Goal: Task Accomplishment & Management: Manage account settings

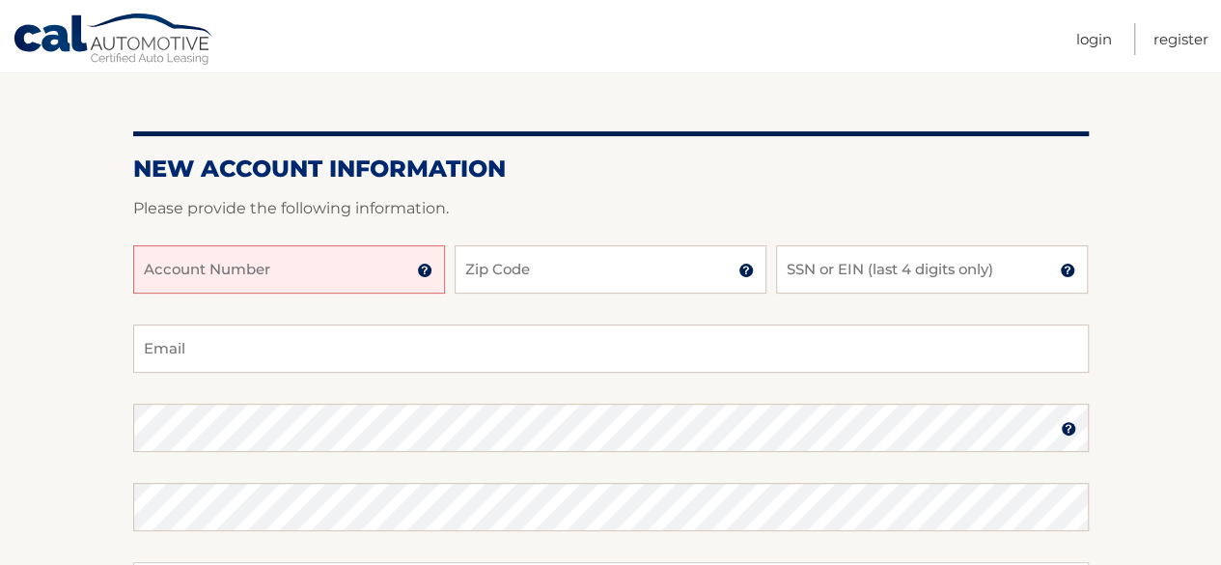
scroll to position [227, 0]
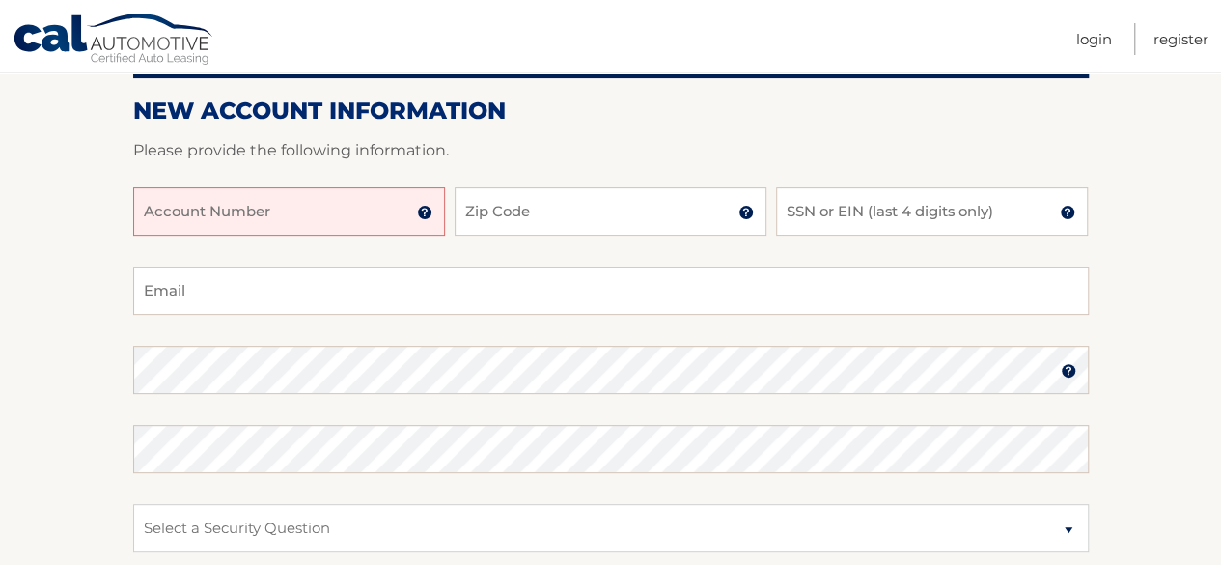
click at [359, 198] on input "Account Number" at bounding box center [289, 211] width 312 height 48
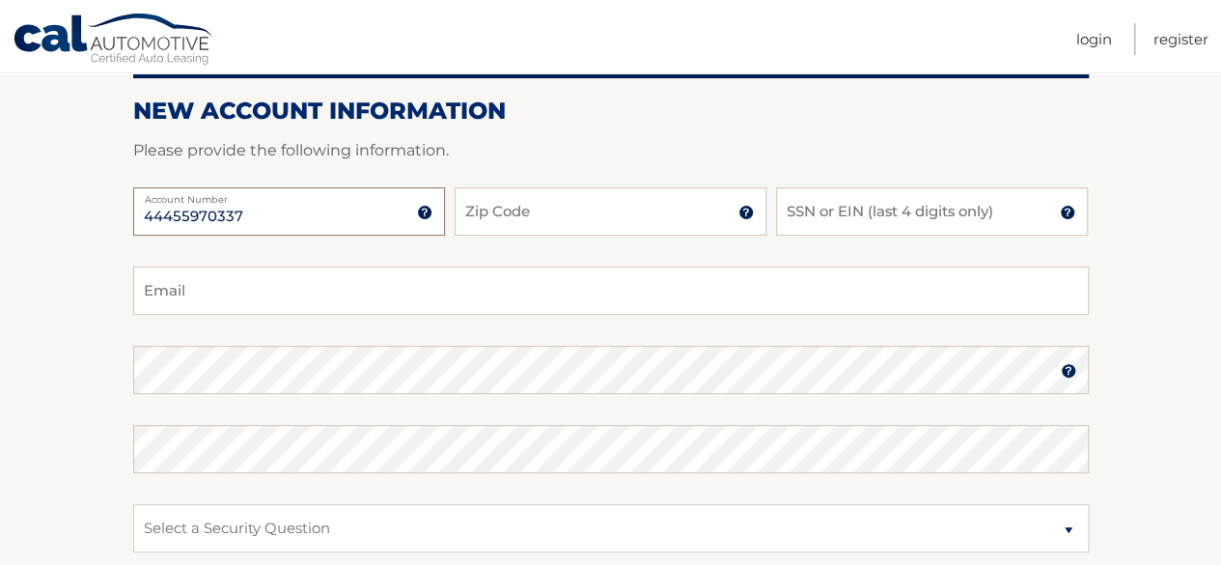
type input "44455970337"
click at [521, 206] on input "Zip Code" at bounding box center [611, 211] width 312 height 48
type input "11417"
type input "scentmaster57@gmail.com"
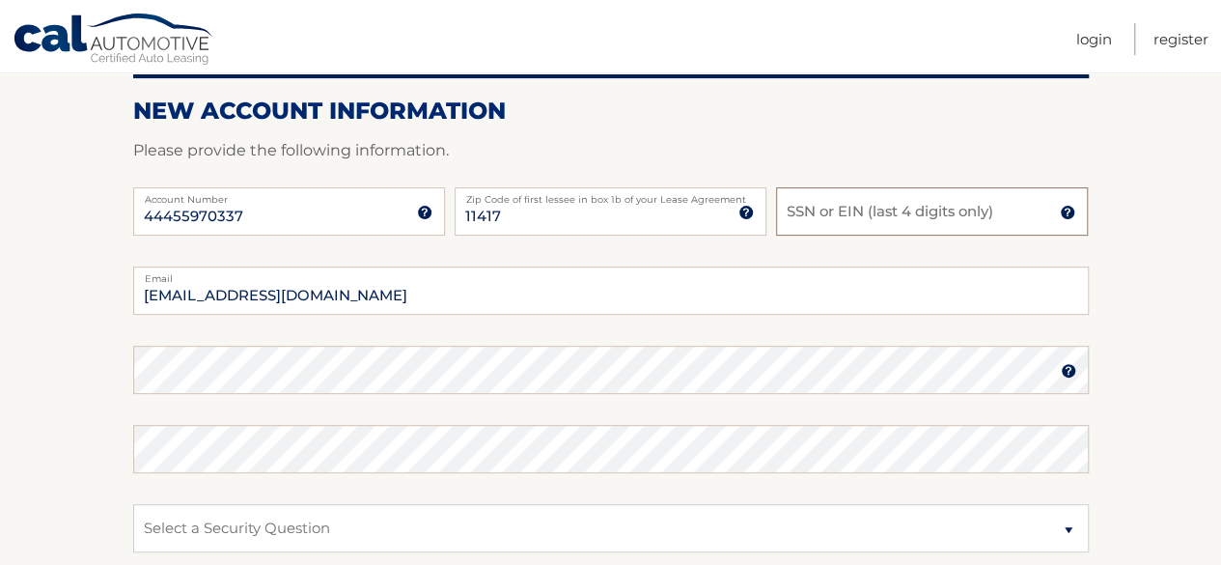
click at [803, 215] on input "SSN or EIN (last 4 digits only)" at bounding box center [932, 211] width 312 height 48
type input "8609"
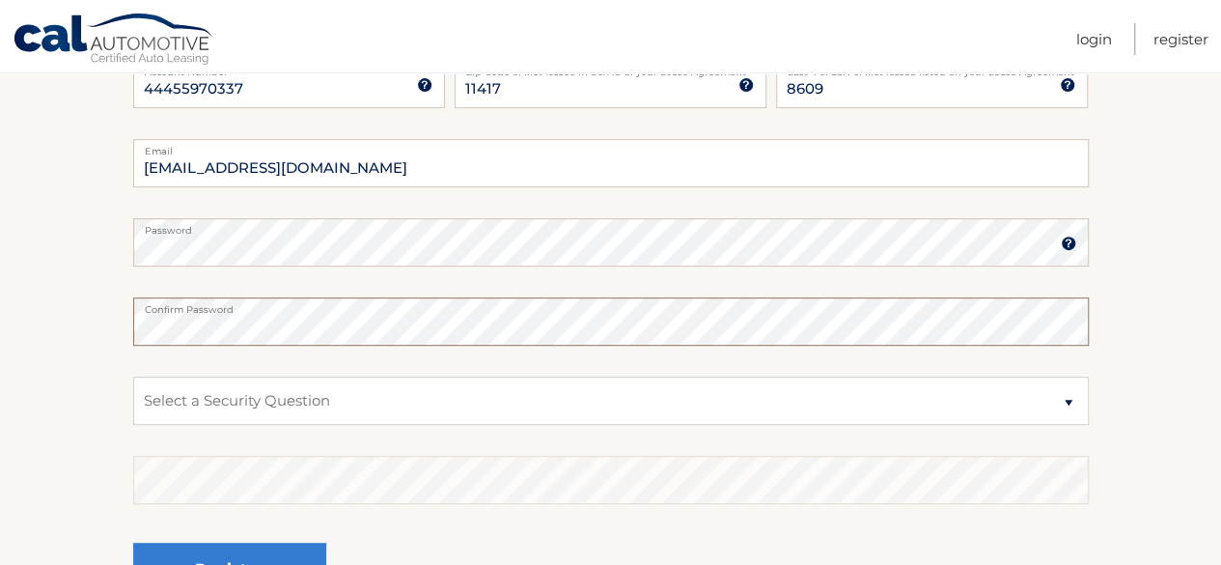
scroll to position [357, 0]
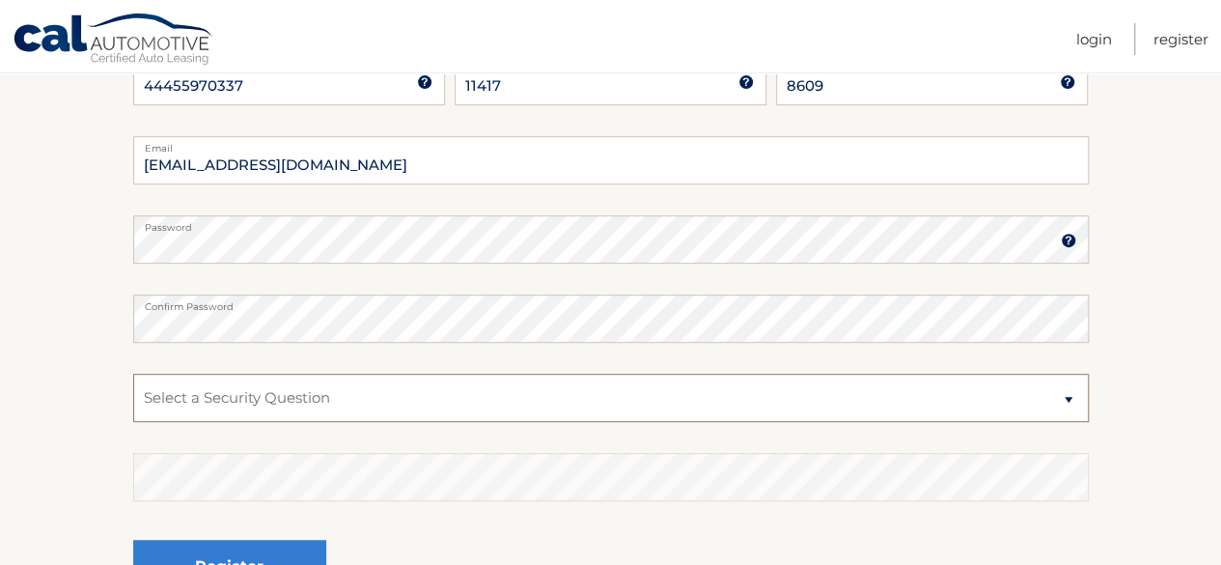
click at [1071, 403] on select "Select a Security Question What was the name of your elementary school? What is…" at bounding box center [611, 398] width 956 height 48
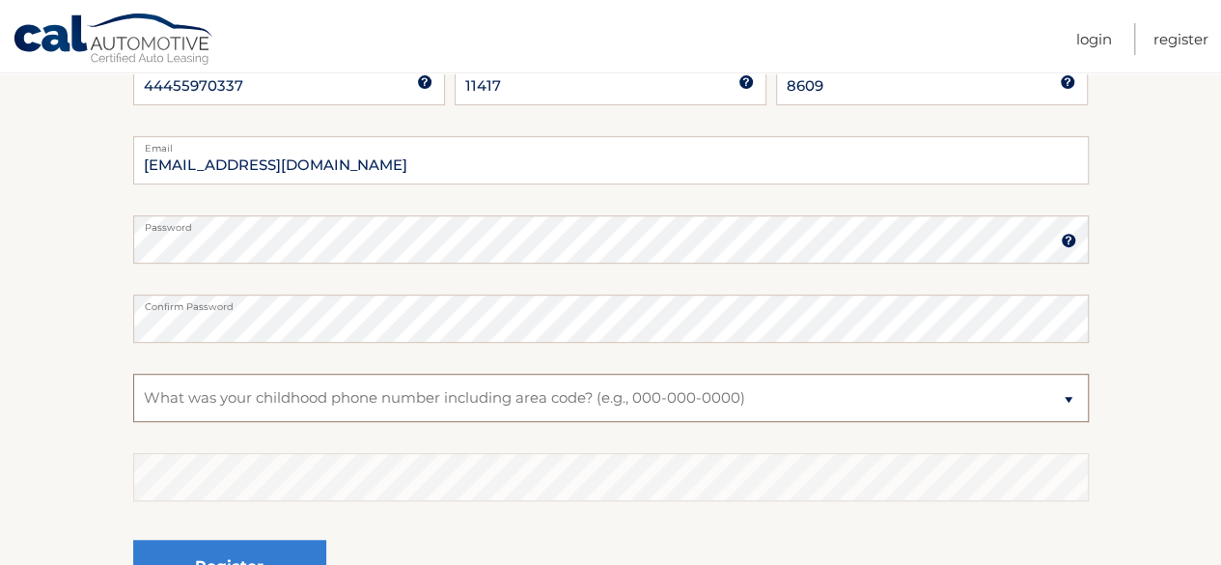
click at [133, 374] on select "Select a Security Question What was the name of your elementary school? What is…" at bounding box center [611, 398] width 956 height 48
click at [1070, 401] on select "Select a Security Question What was the name of your elementary school? What is…" at bounding box center [611, 398] width 956 height 48
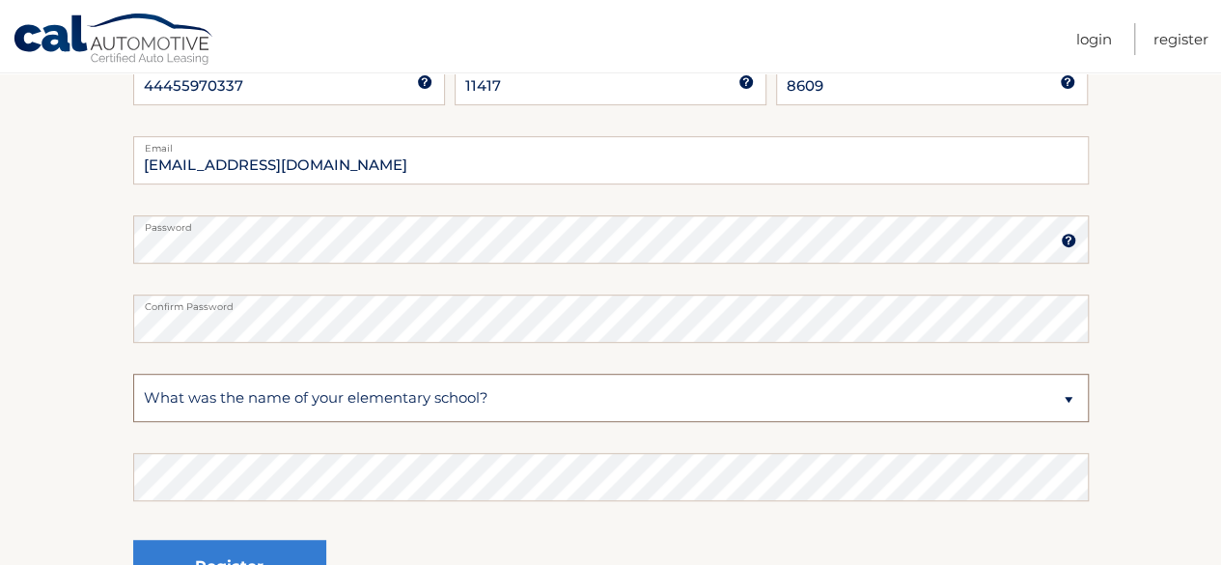
click at [133, 374] on select "Select a Security Question What was the name of your elementary school? What is…" at bounding box center [611, 398] width 956 height 48
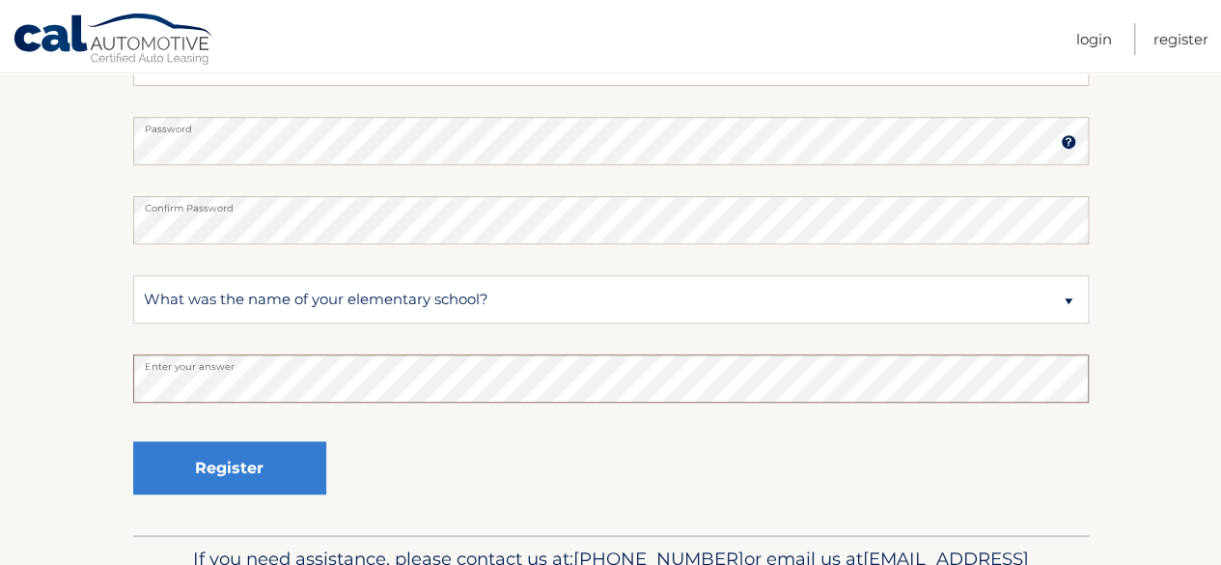
scroll to position [462, 0]
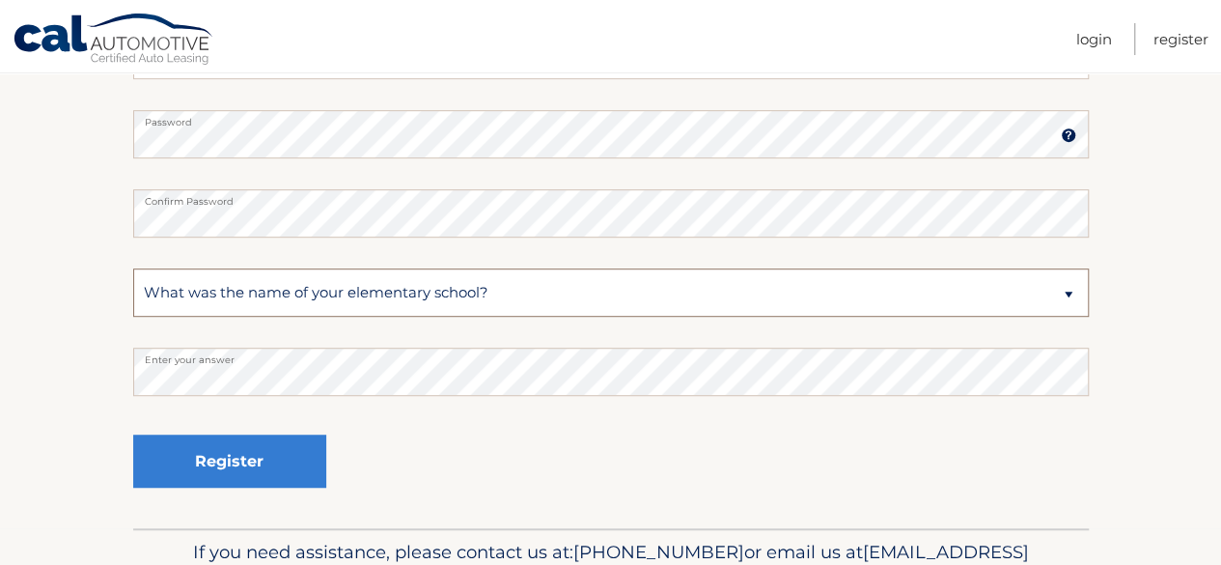
click at [1065, 295] on select "Select a Security Question What was the name of your elementary school? What is…" at bounding box center [611, 292] width 956 height 48
click at [133, 268] on select "Select a Security Question What was the name of your elementary school? What is…" at bounding box center [611, 292] width 956 height 48
click at [1069, 297] on select "Select a Security Question What was the name of your elementary school? What is…" at bounding box center [611, 292] width 956 height 48
select select "1"
click at [133, 268] on select "Select a Security Question What was the name of your elementary school? What is…" at bounding box center [611, 292] width 956 height 48
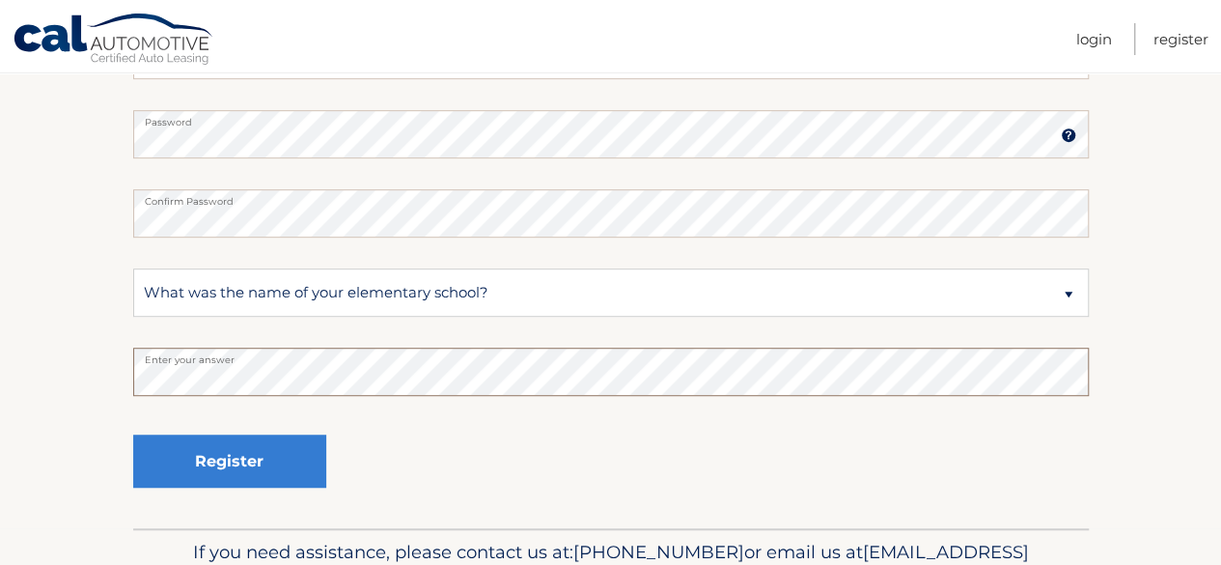
click at [133, 434] on button "Register" at bounding box center [229, 460] width 193 height 53
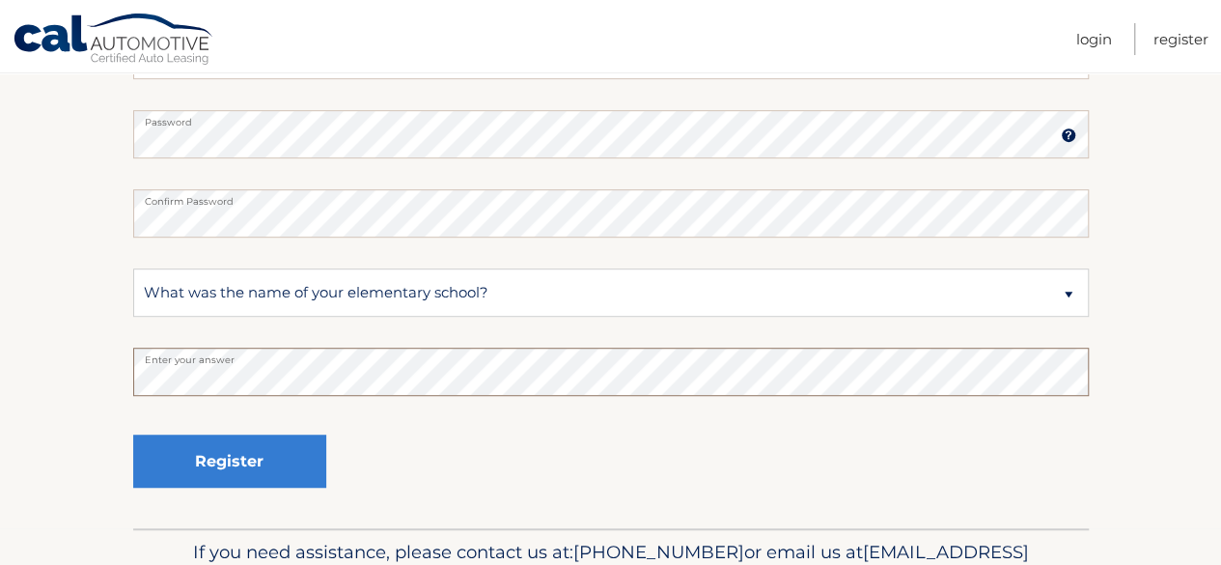
click at [133, 434] on button "Register" at bounding box center [229, 460] width 193 height 53
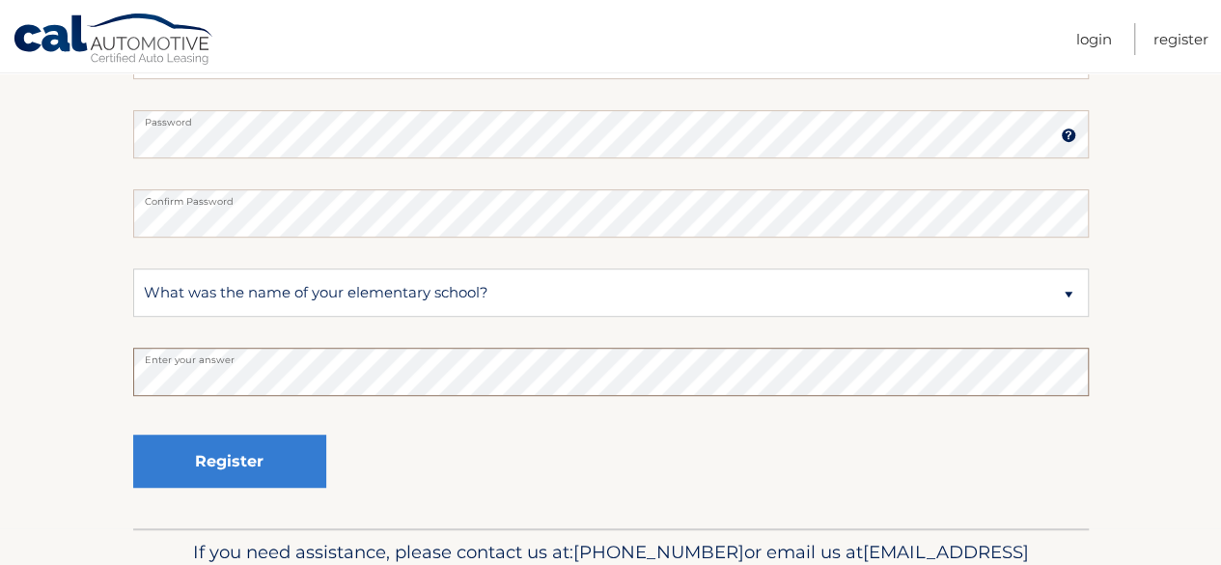
click at [133, 434] on button "Register" at bounding box center [229, 460] width 193 height 53
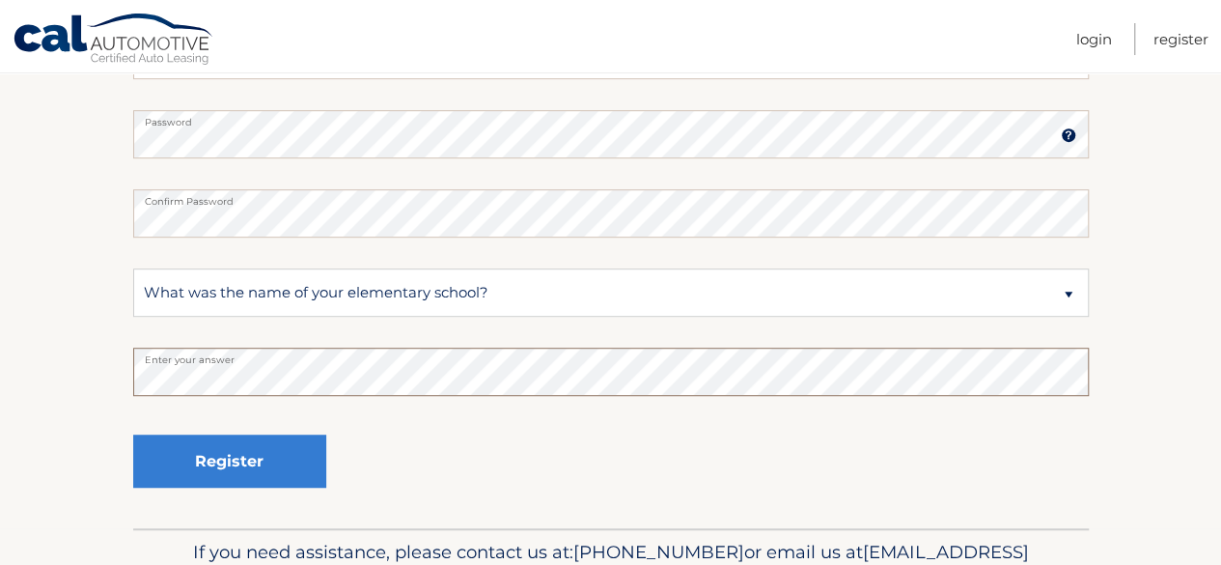
click at [133, 434] on button "Register" at bounding box center [229, 460] width 193 height 53
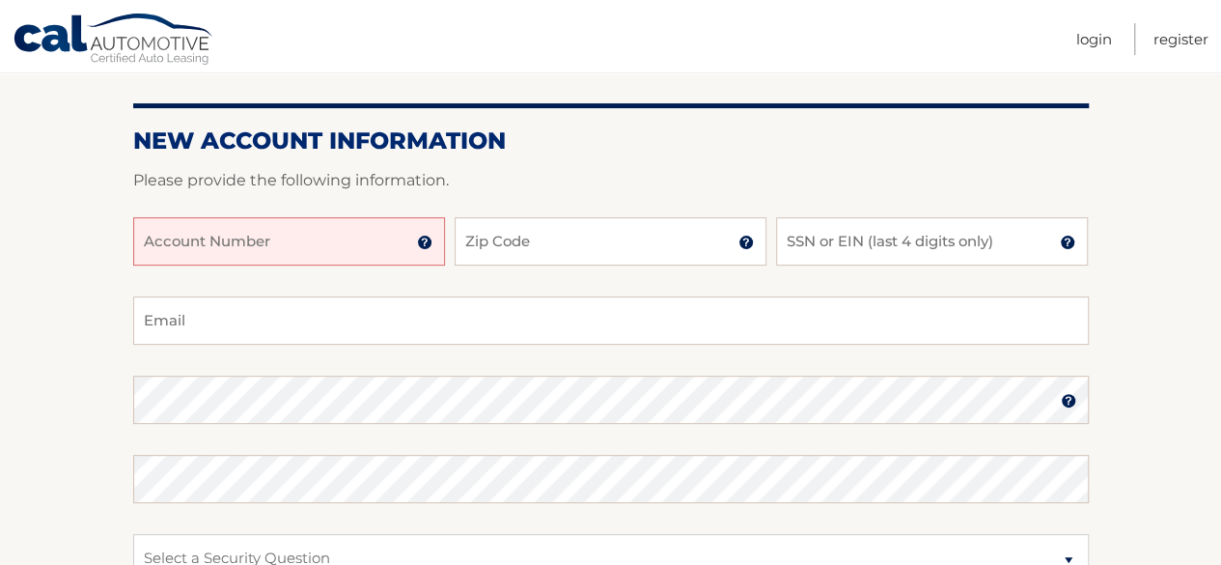
scroll to position [207, 0]
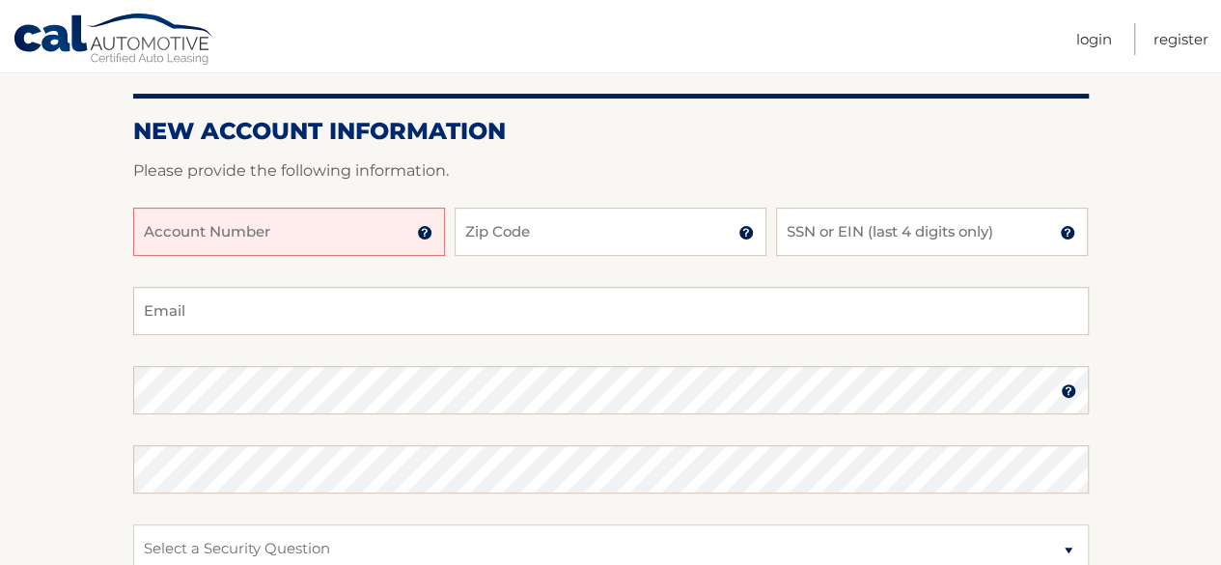
click at [260, 226] on input "Account Number" at bounding box center [289, 232] width 312 height 48
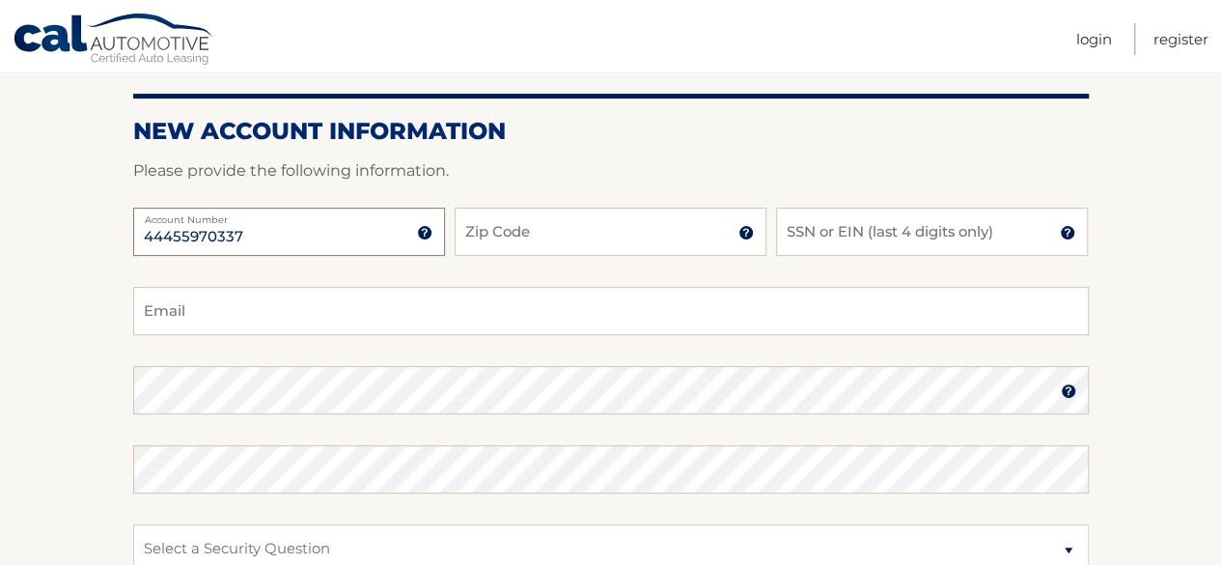
type input "44455970337"
click at [558, 224] on input "Zip Code" at bounding box center [611, 232] width 312 height 48
type input "11417"
type input "scentmaster57@gmail.com"
click at [805, 240] on input "SSN or EIN (last 4 digits only)" at bounding box center [932, 232] width 312 height 48
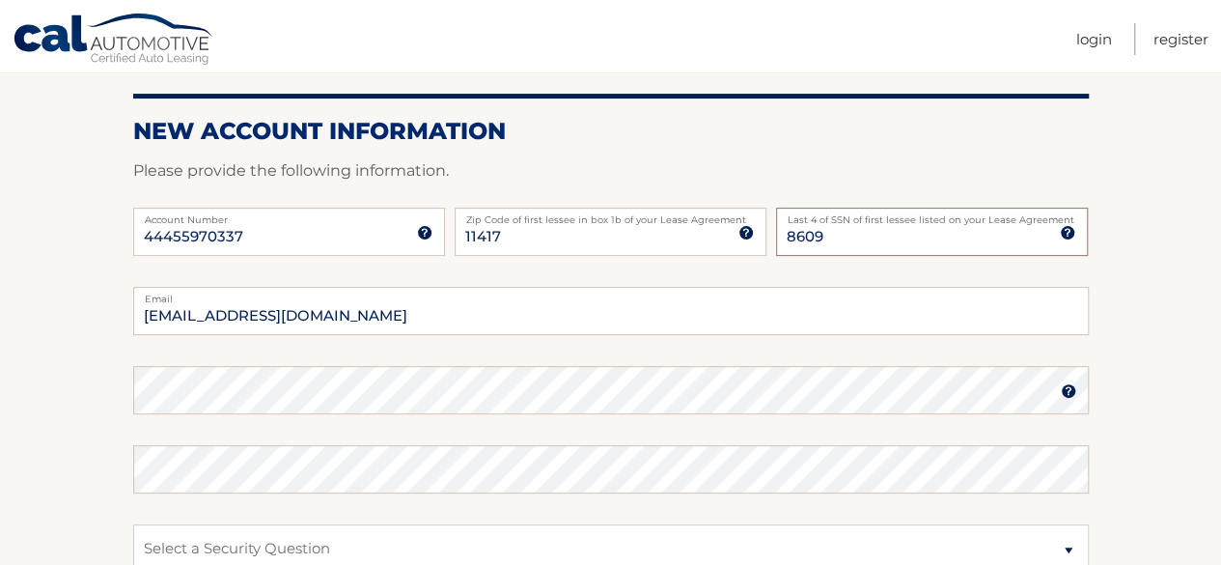
type input "8609"
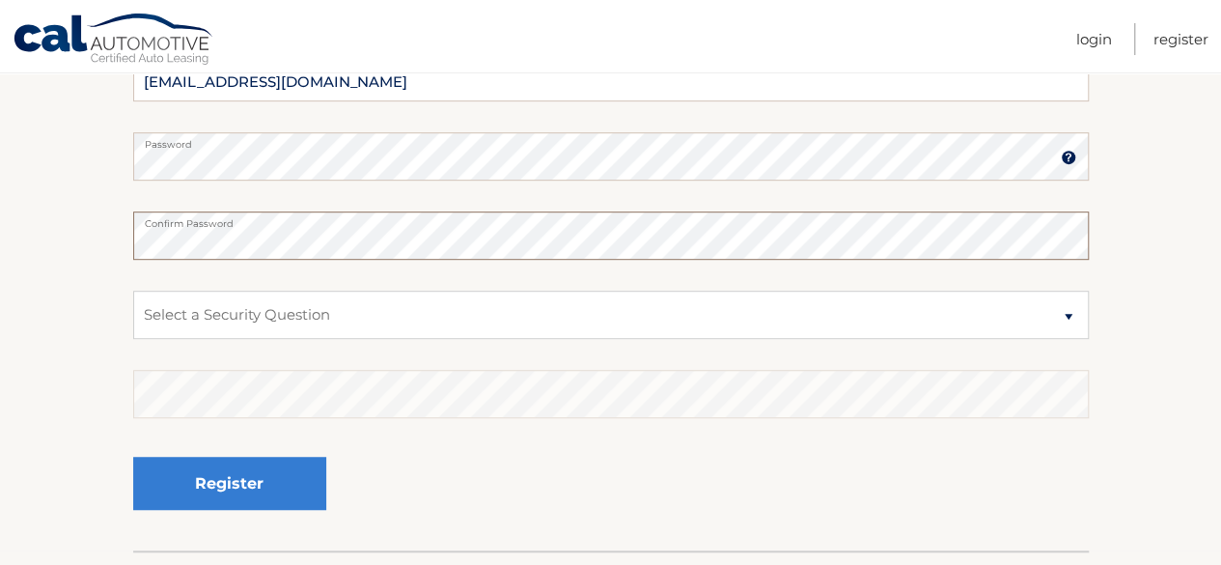
scroll to position [442, 0]
click at [1051, 324] on select "Select a Security Question What was the name of your elementary school? What is…" at bounding box center [611, 313] width 956 height 48
select select "1"
click at [133, 289] on select "Select a Security Question What was the name of your elementary school? What is…" at bounding box center [611, 313] width 956 height 48
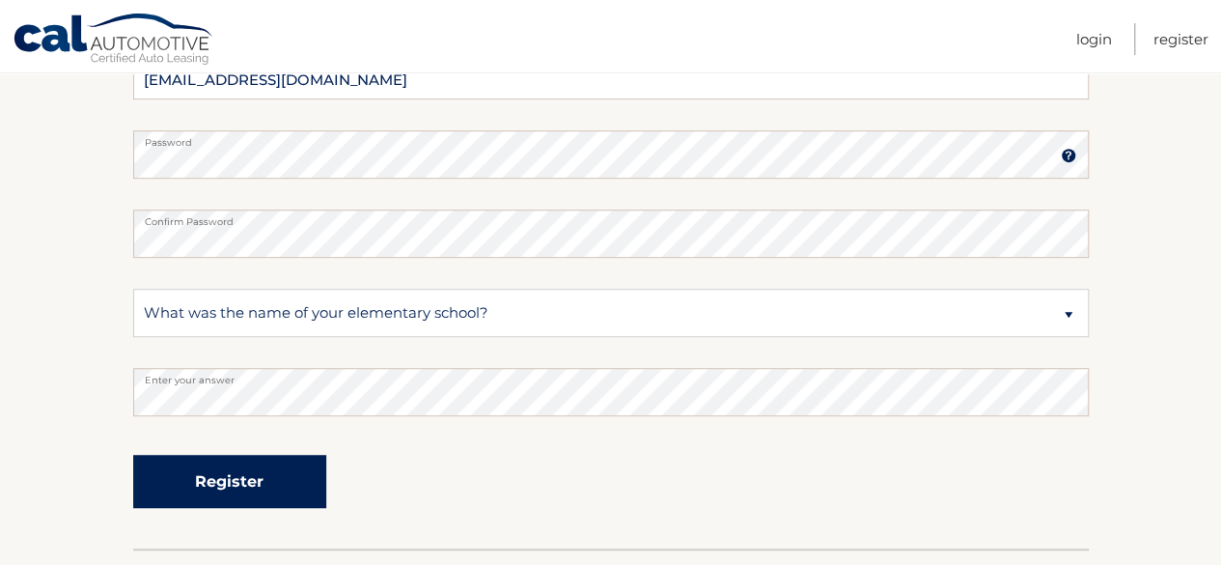
click at [245, 487] on button "Register" at bounding box center [229, 481] width 193 height 53
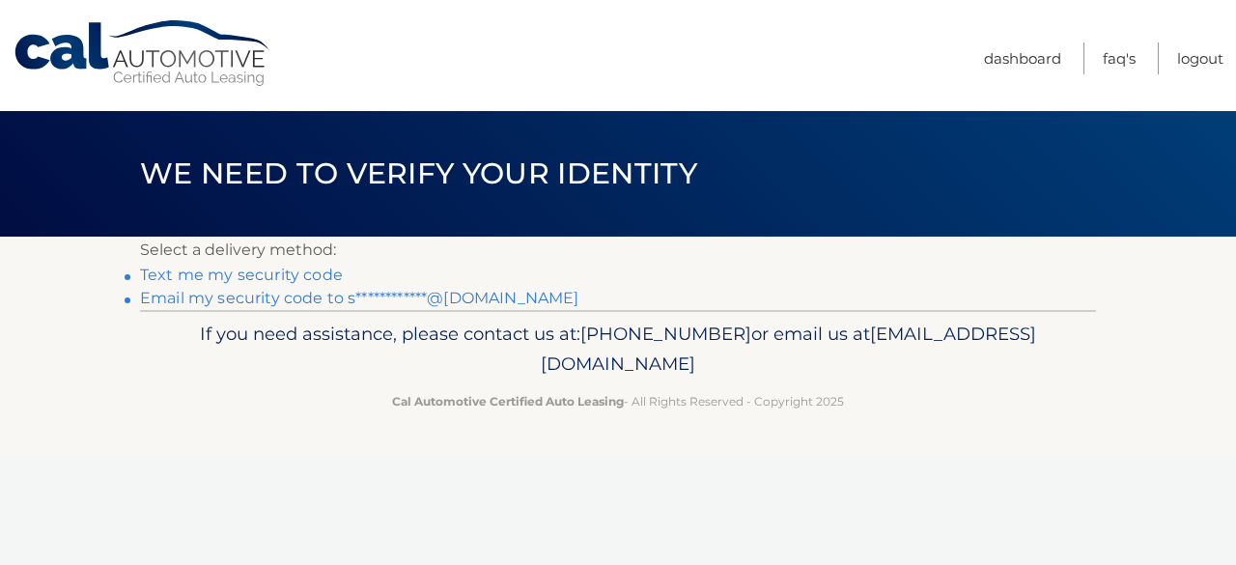
click at [260, 269] on link "Text me my security code" at bounding box center [241, 274] width 203 height 18
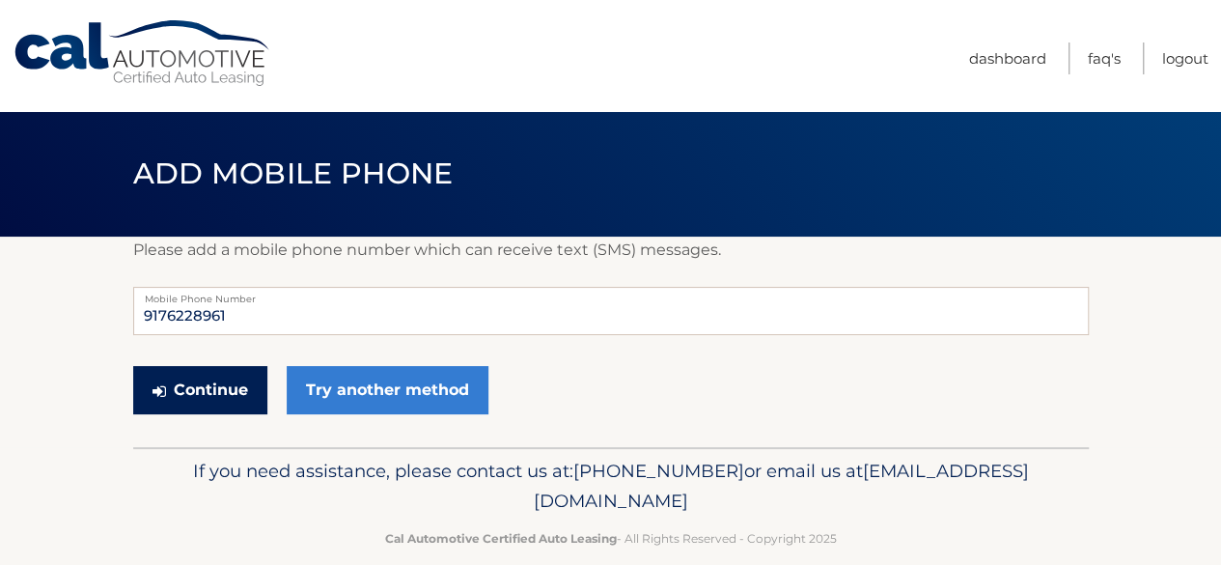
click at [212, 393] on button "Continue" at bounding box center [200, 390] width 134 height 48
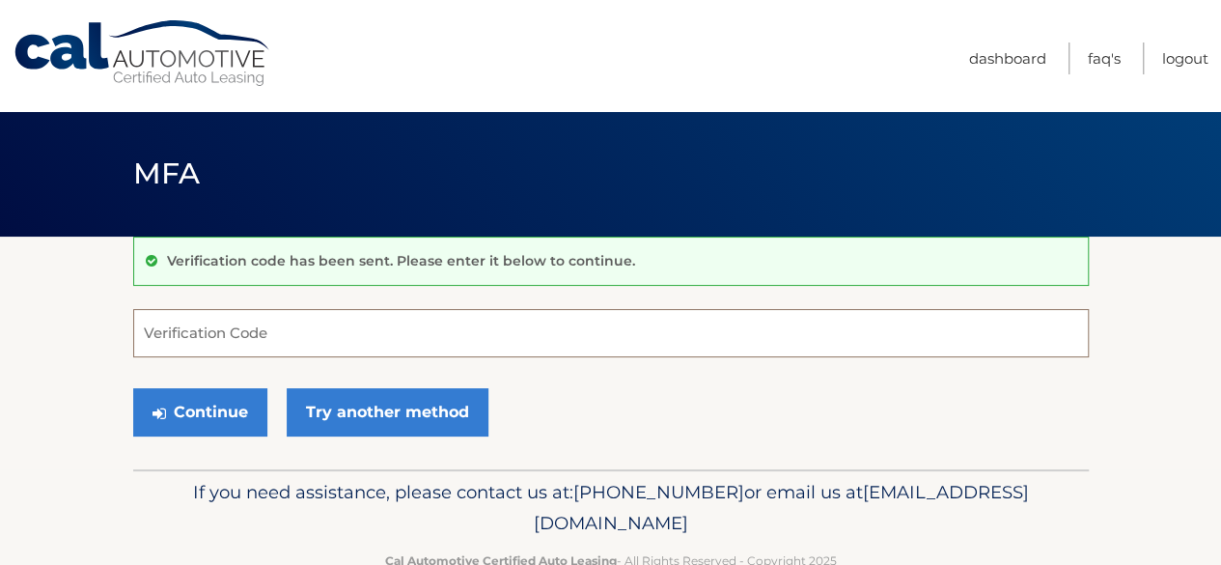
click at [187, 312] on input "Verification Code" at bounding box center [611, 333] width 956 height 48
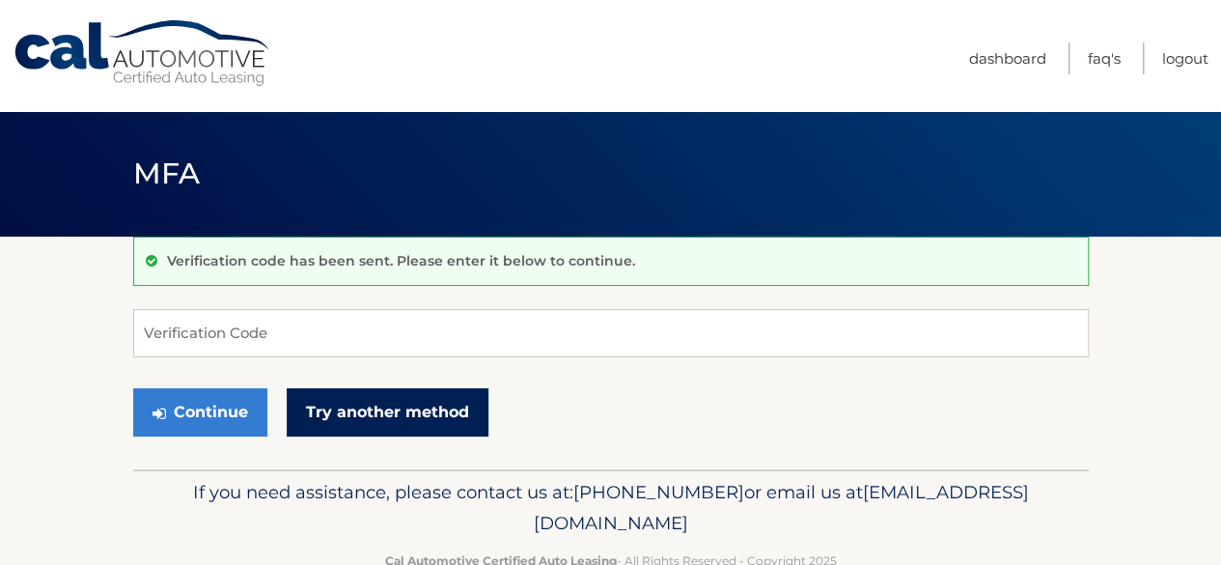
click at [371, 410] on link "Try another method" at bounding box center [388, 412] width 202 height 48
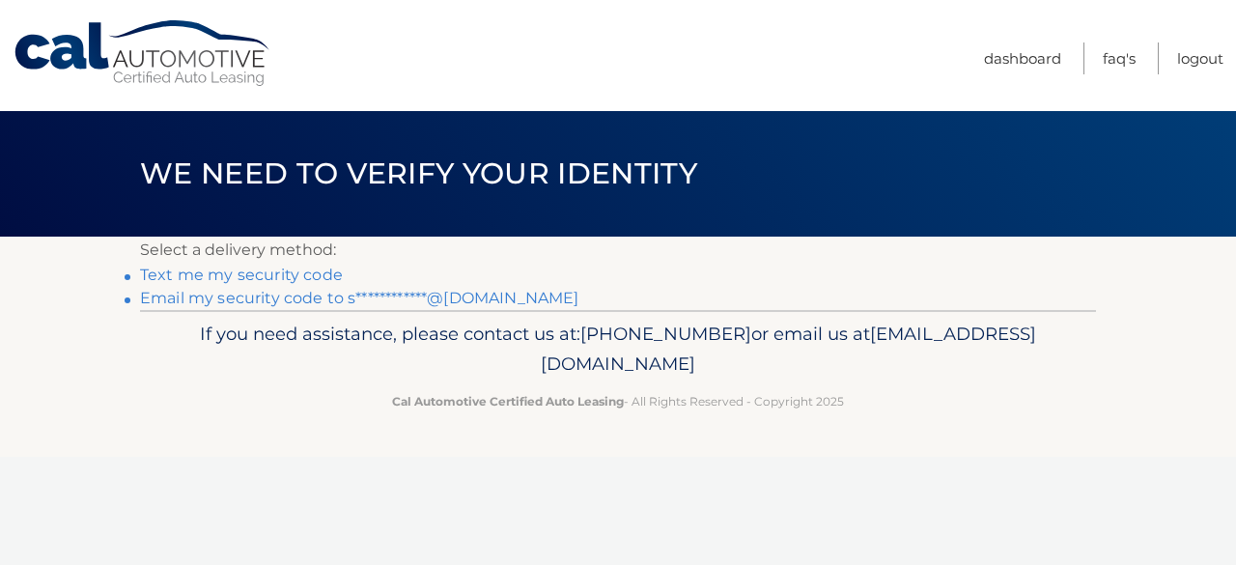
click at [270, 283] on link "Text me my security code" at bounding box center [241, 274] width 203 height 18
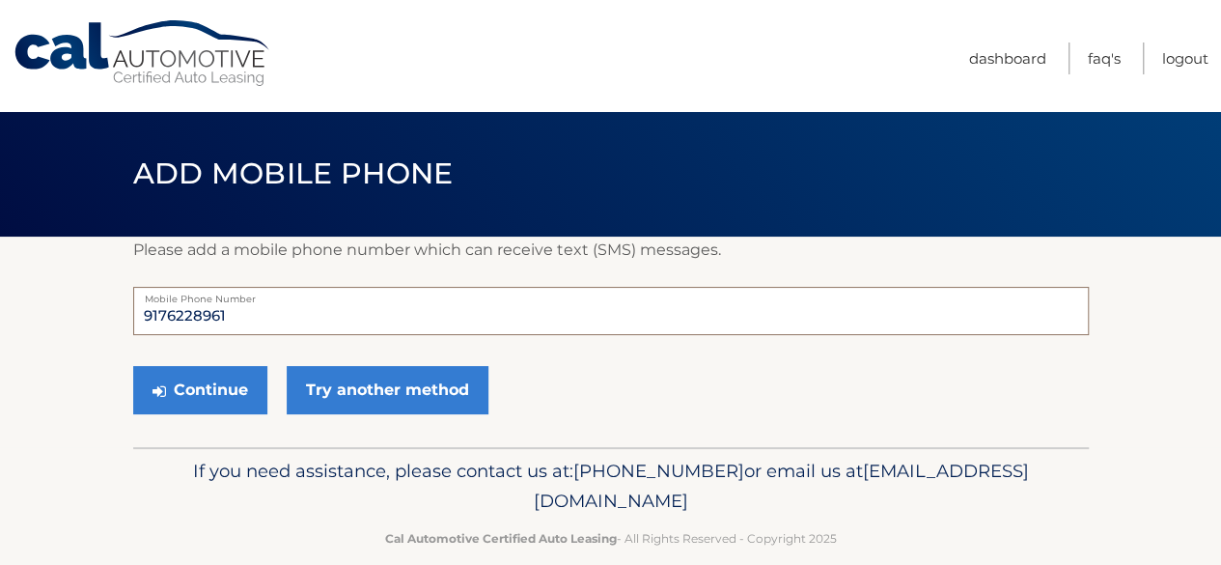
click at [161, 314] on input "9176228961" at bounding box center [611, 311] width 956 height 48
click at [196, 316] on input "917-6228961" at bounding box center [611, 311] width 956 height 48
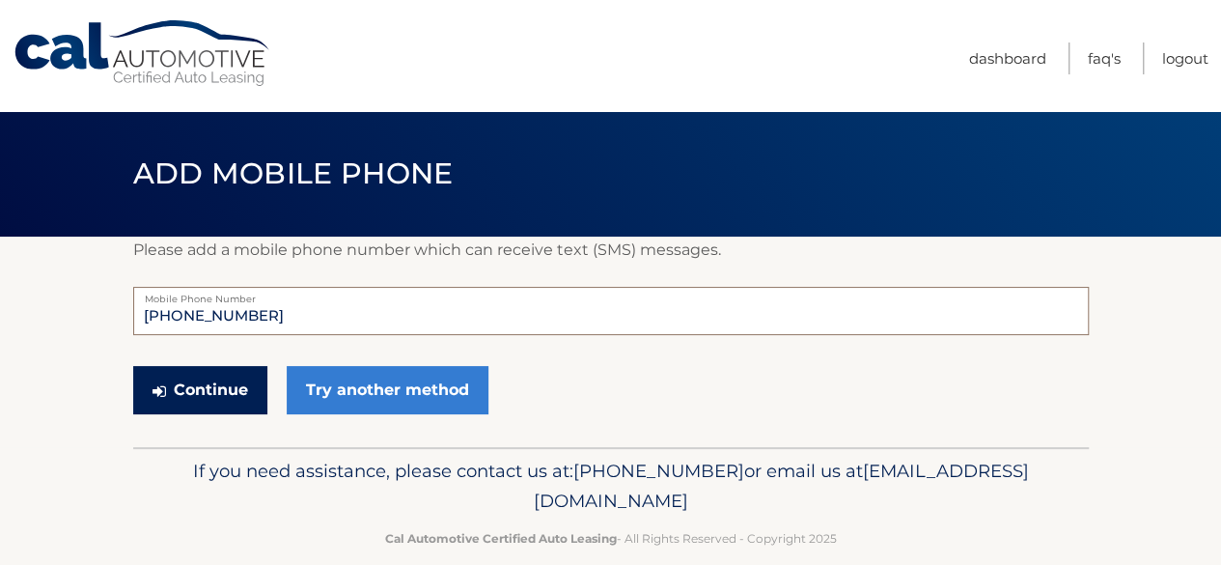
type input "917-622-8961"
click at [236, 397] on button "Continue" at bounding box center [200, 390] width 134 height 48
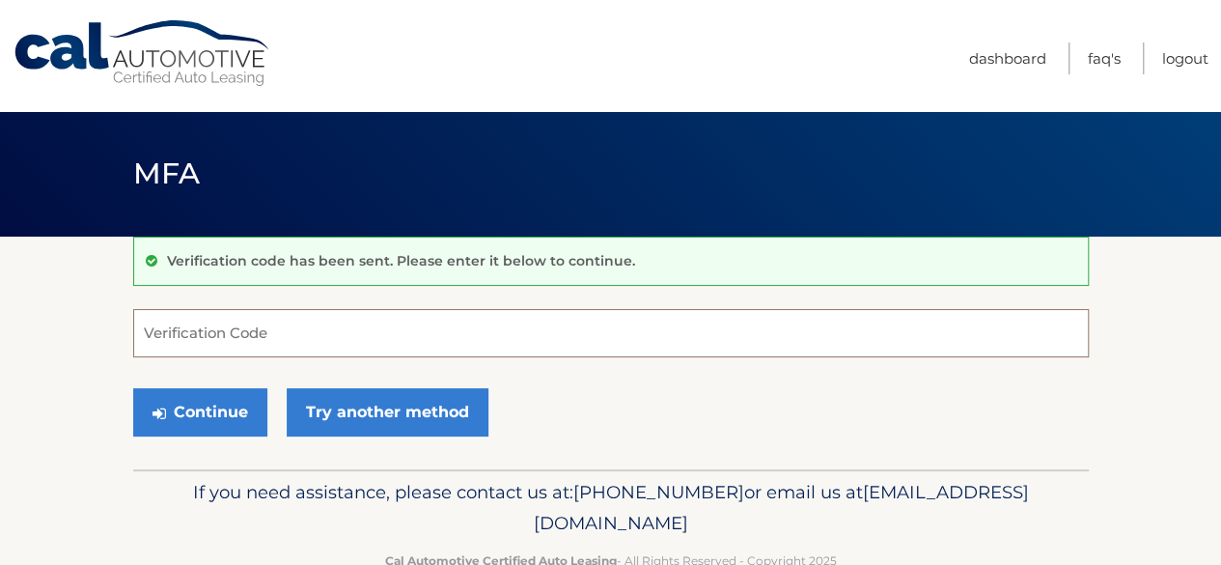
click at [214, 332] on input "Verification Code" at bounding box center [611, 333] width 956 height 48
type input "4"
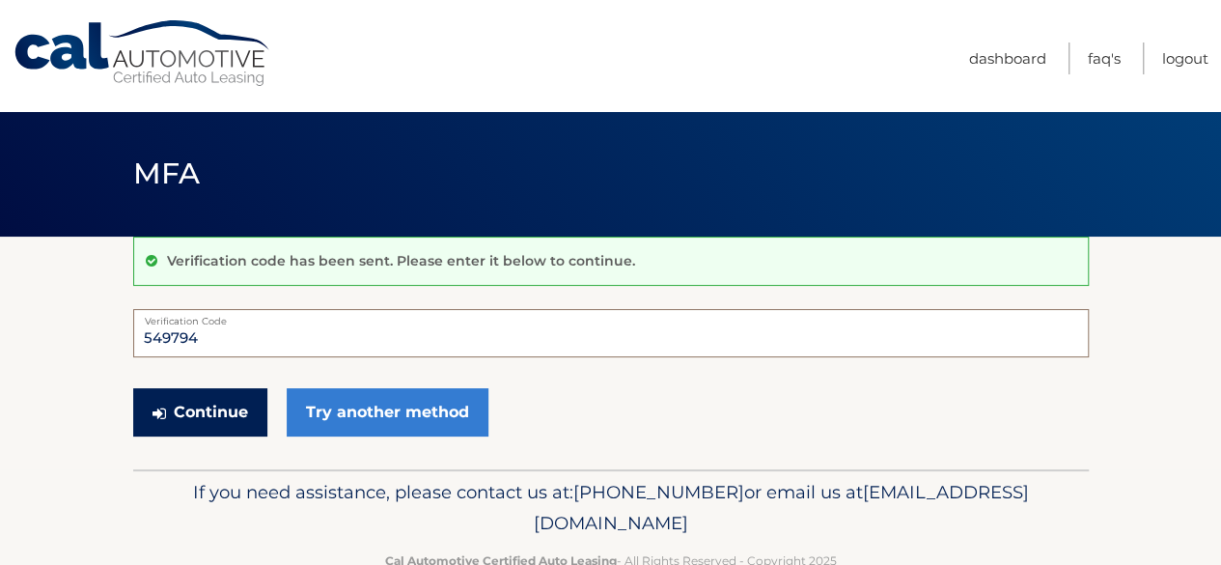
type input "549794"
click at [242, 410] on button "Continue" at bounding box center [200, 412] width 134 height 48
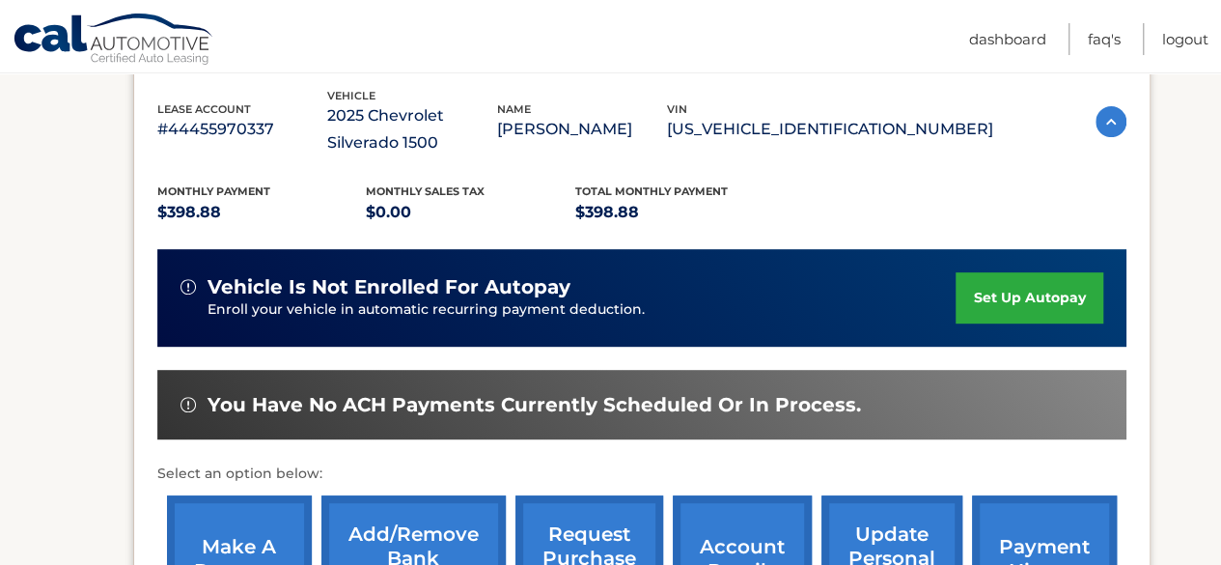
scroll to position [338, 0]
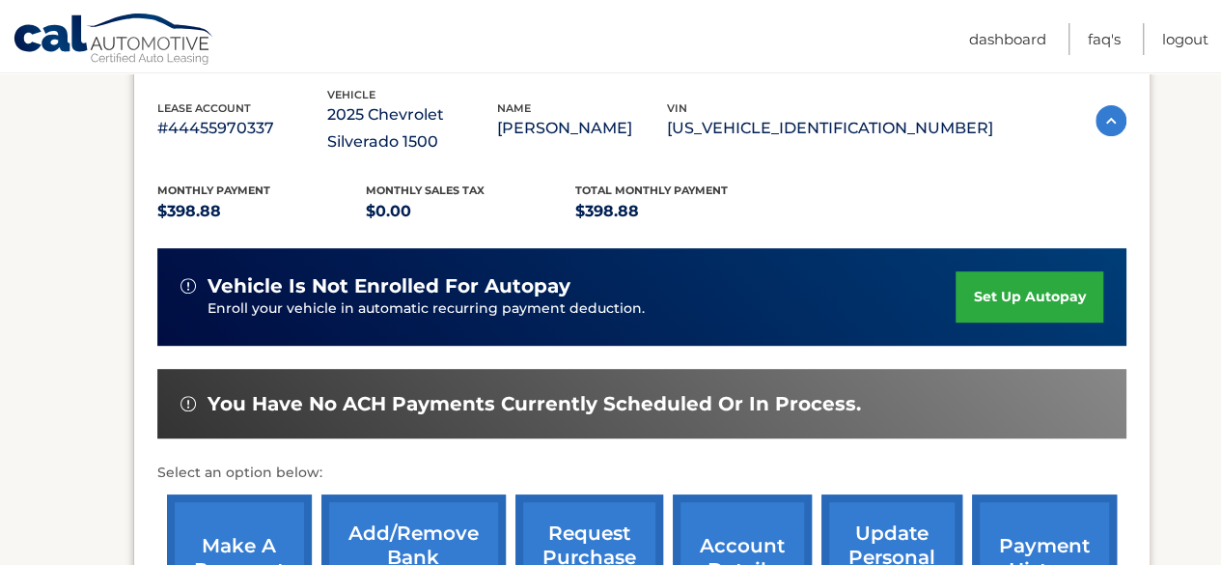
click at [1048, 289] on link "set up autopay" at bounding box center [1029, 296] width 147 height 51
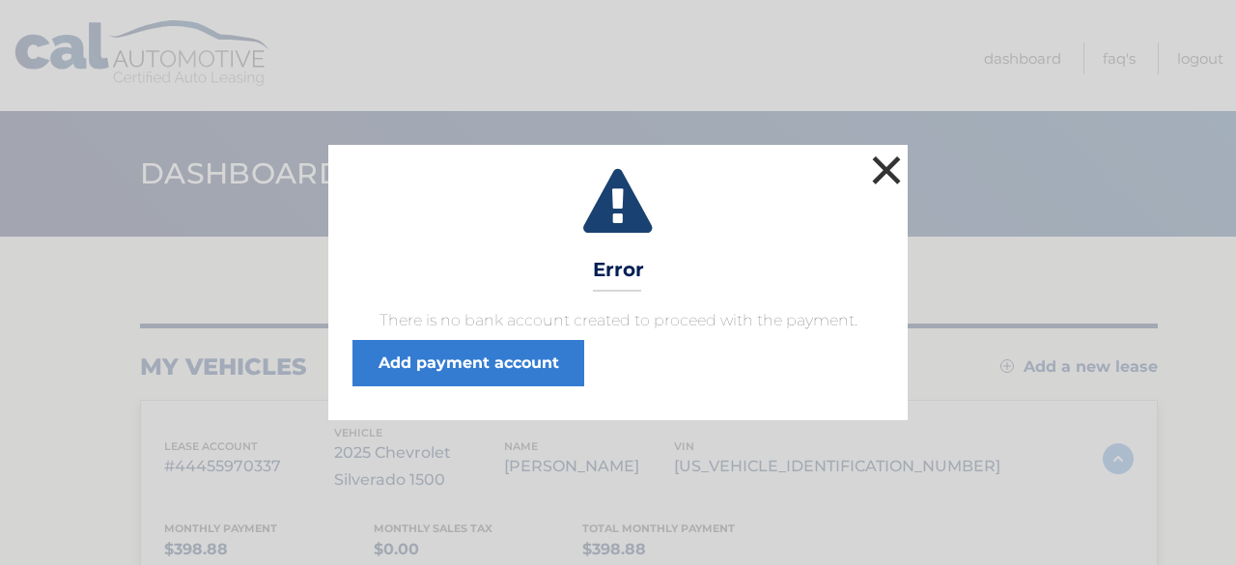
click at [880, 186] on button "×" at bounding box center [886, 170] width 39 height 39
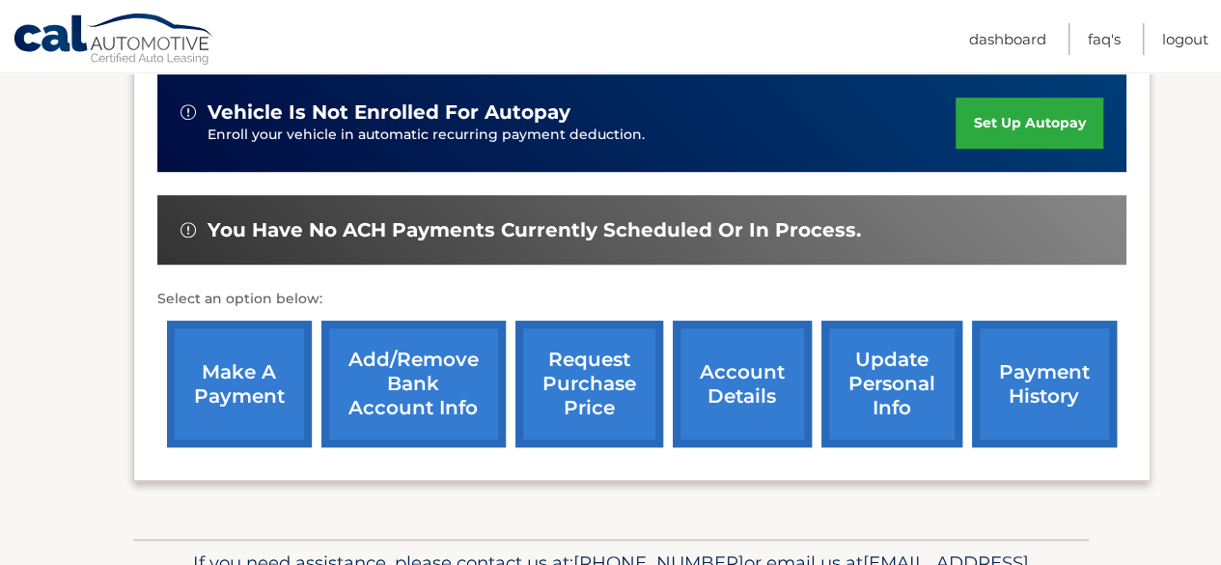
scroll to position [516, 0]
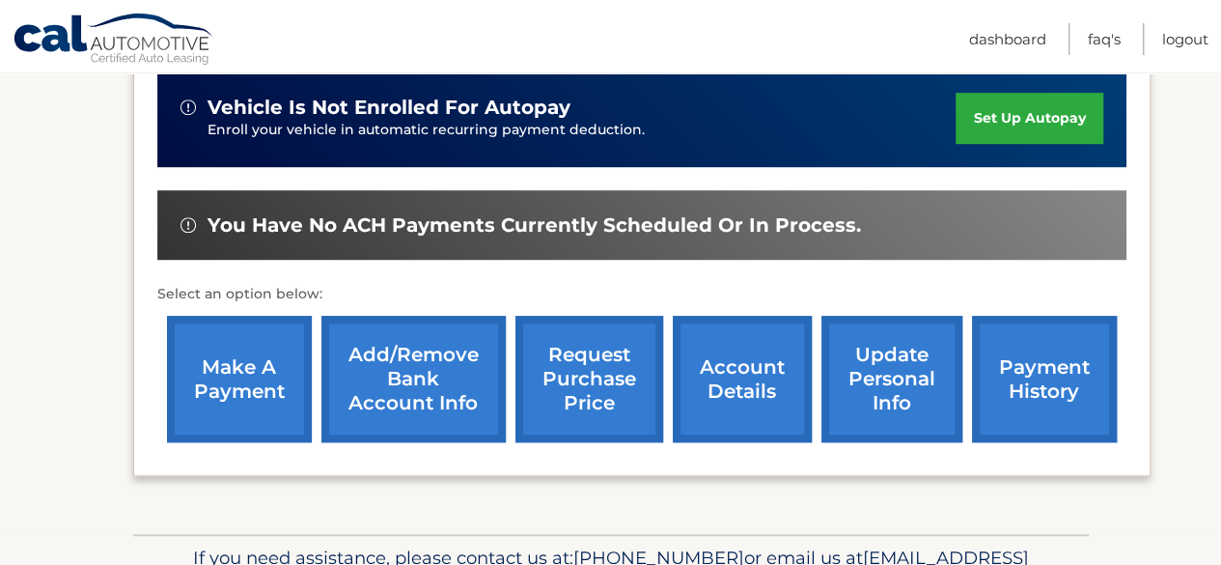
click at [375, 386] on link "Add/Remove bank account info" at bounding box center [413, 379] width 184 height 126
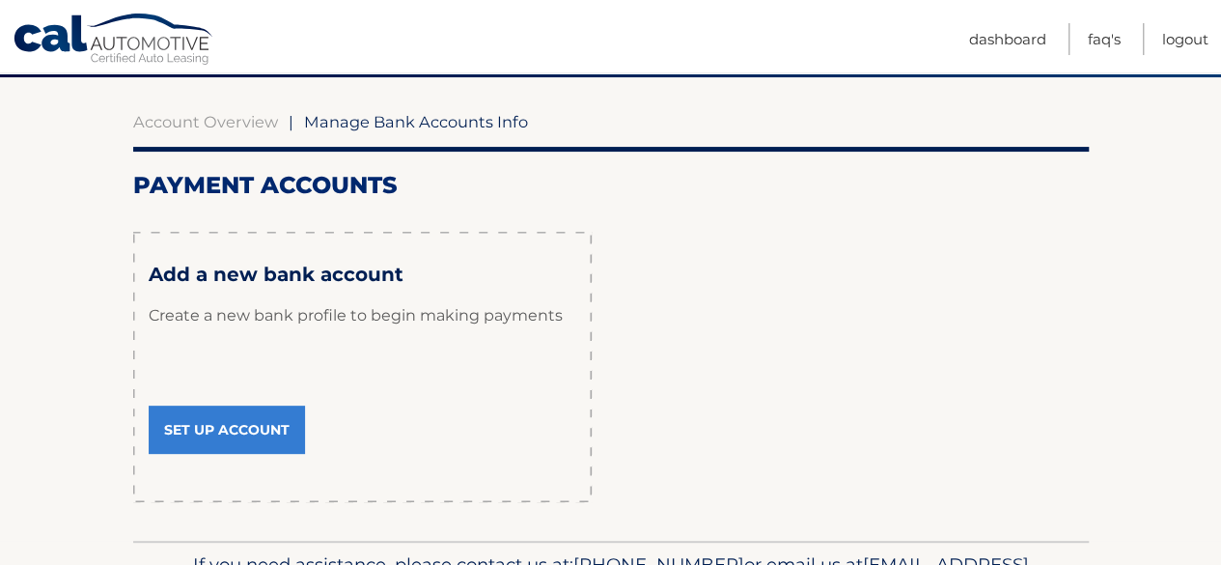
scroll to position [160, 0]
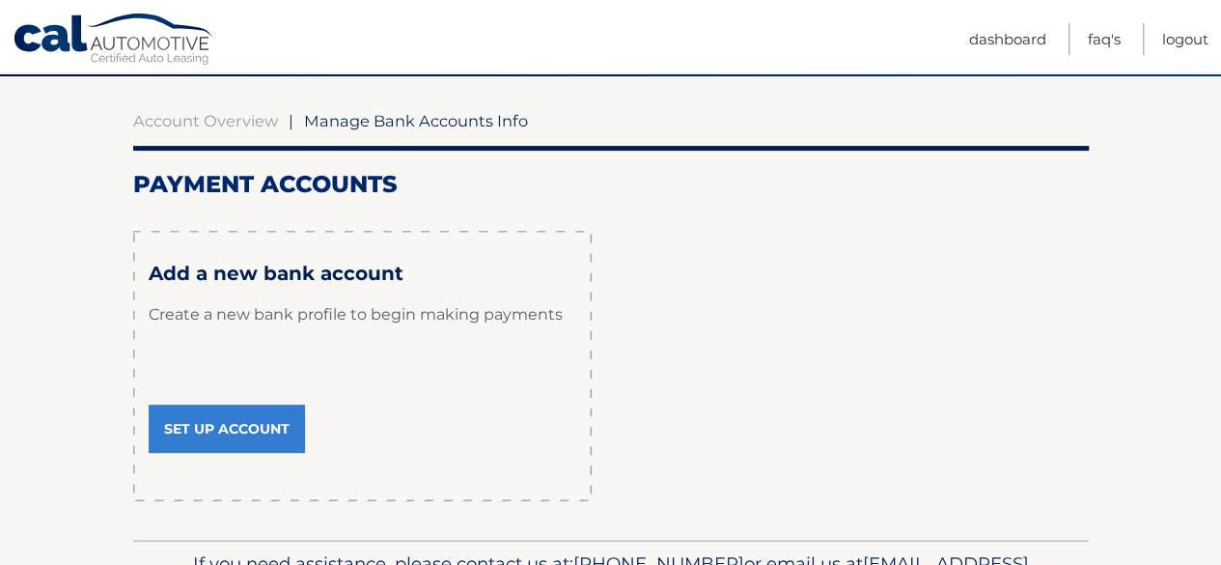
click at [264, 423] on link "Set Up Account" at bounding box center [227, 428] width 156 height 48
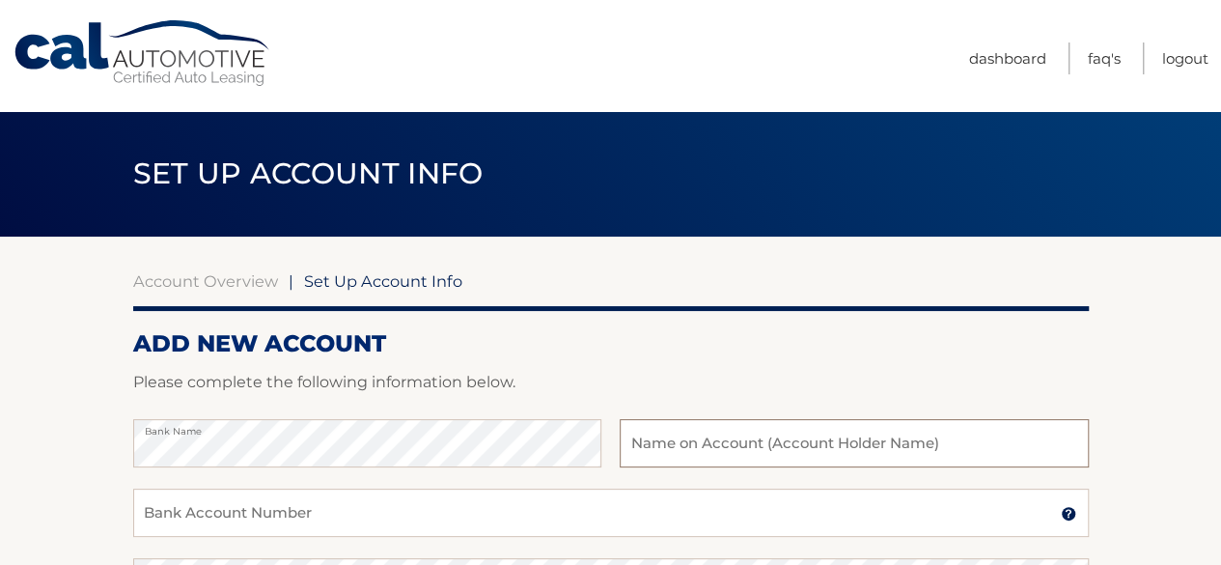
click at [633, 430] on input "text" at bounding box center [854, 443] width 468 height 48
type input "[PERSON_NAME]"
click at [313, 507] on input "Bank Account Number" at bounding box center [611, 512] width 956 height 48
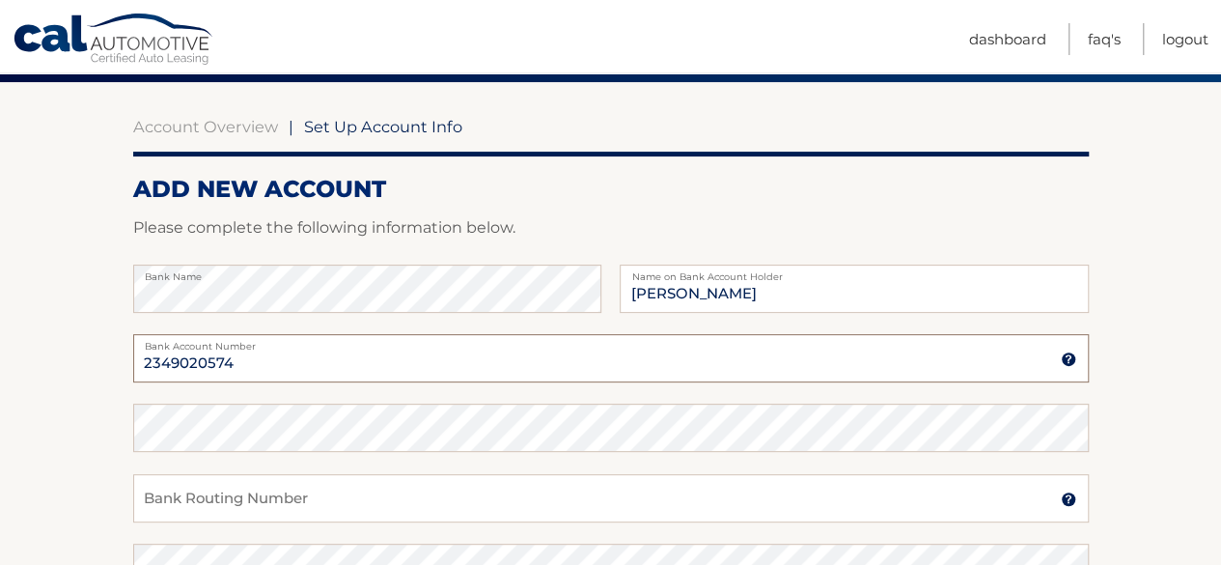
scroll to position [158, 0]
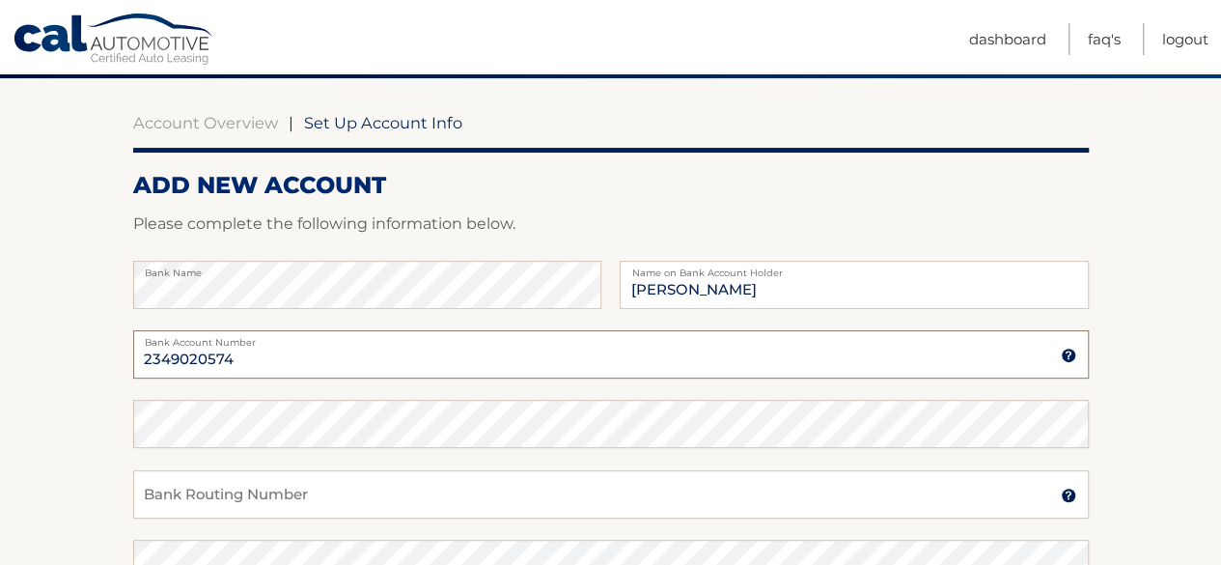
type input "2349020574"
click at [302, 486] on input "Bank Routing Number" at bounding box center [611, 494] width 956 height 48
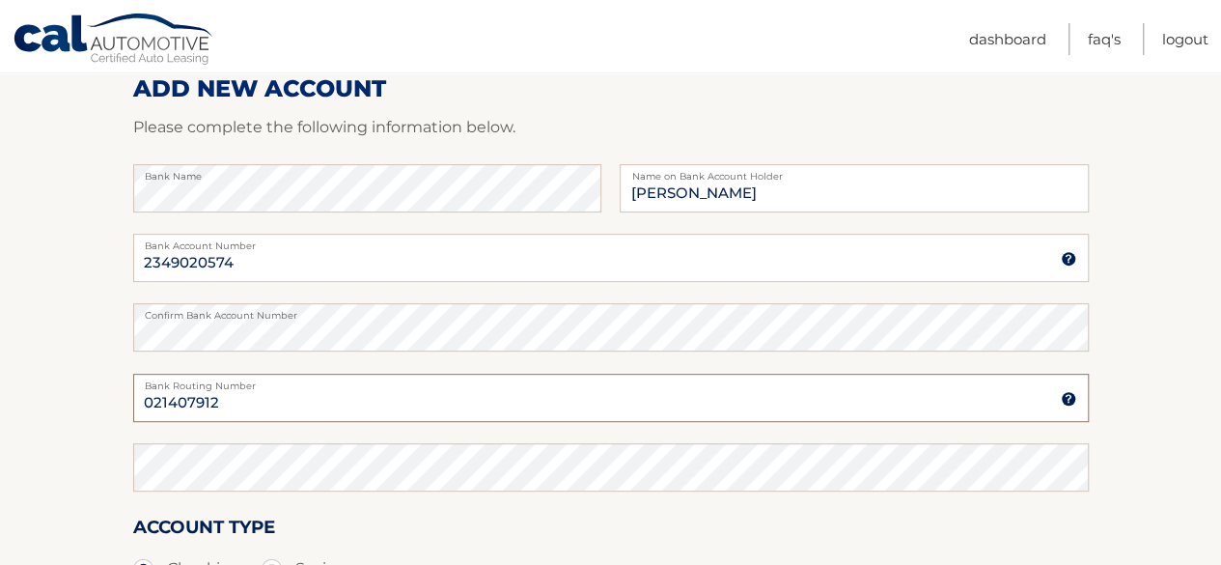
scroll to position [257, 0]
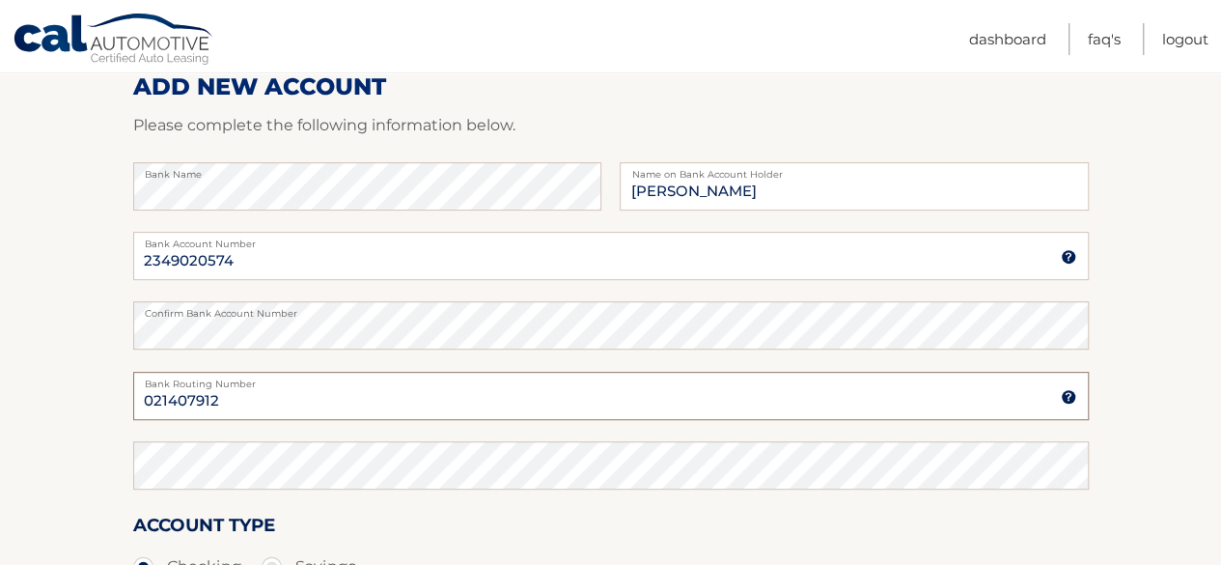
type input "021407912"
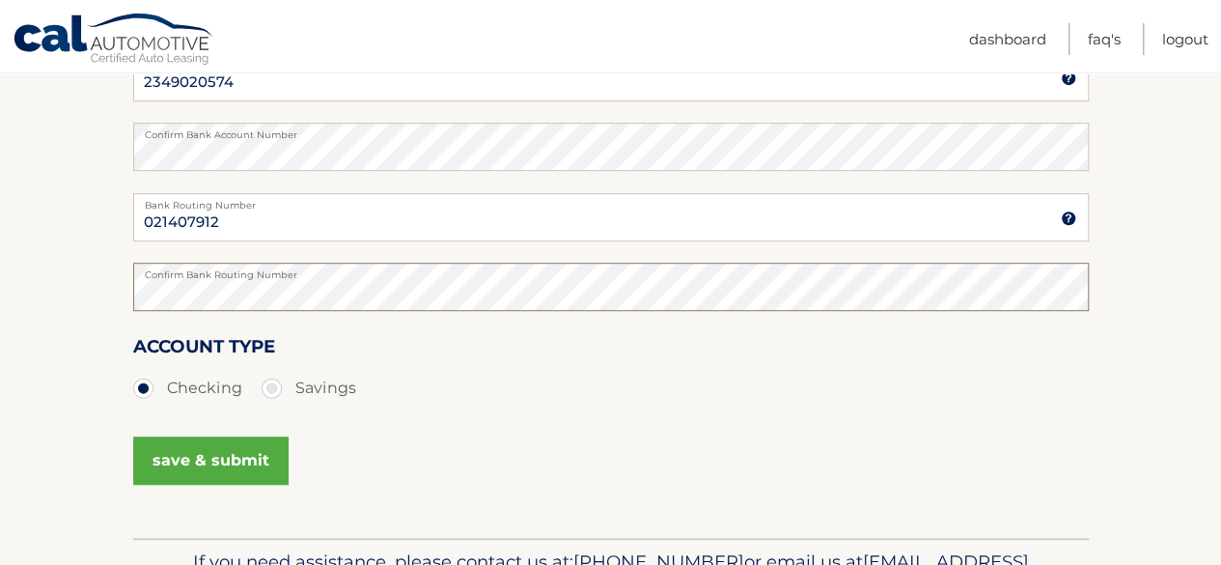
scroll to position [436, 0]
click at [220, 451] on button "save & submit" at bounding box center [210, 459] width 155 height 48
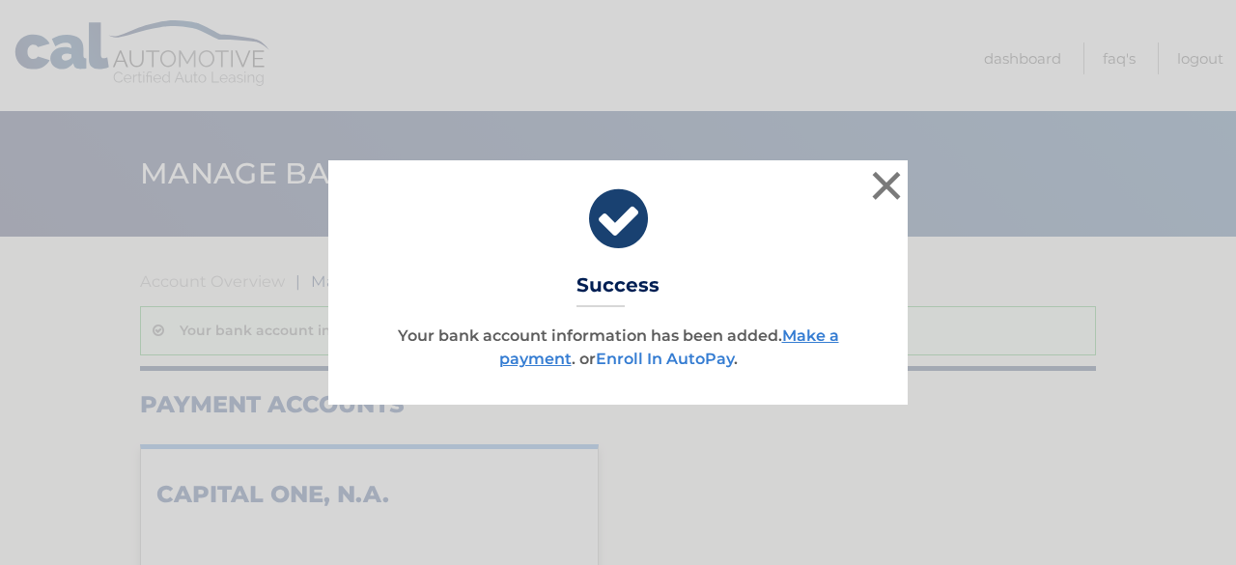
click at [679, 362] on link "Enroll In AutoPay" at bounding box center [665, 358] width 138 height 18
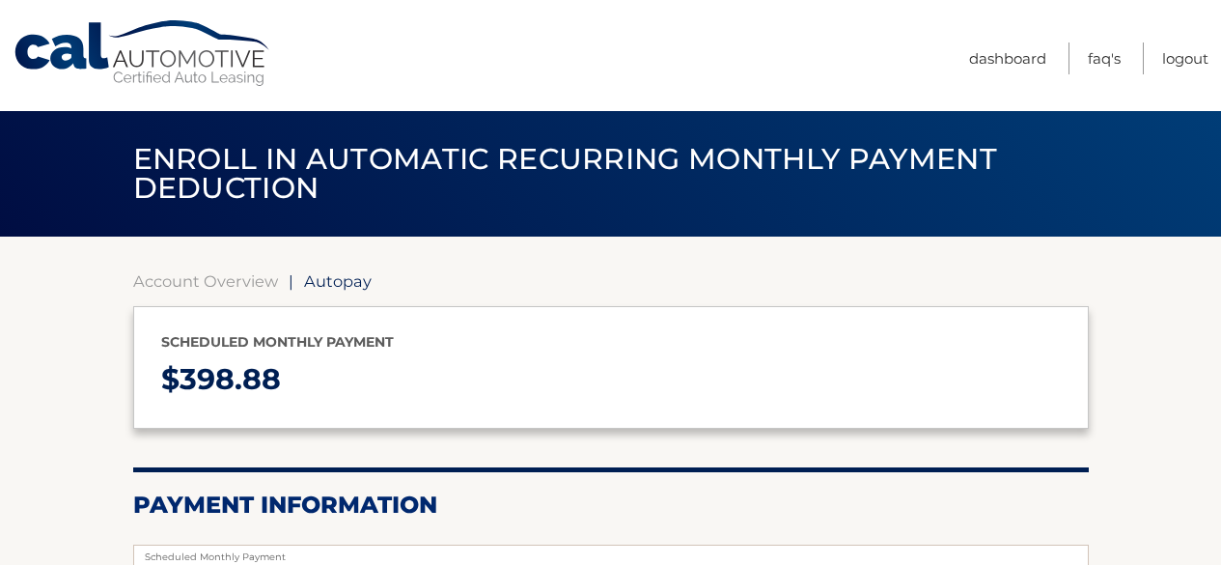
select select "NzM5YWMyYmMtNTQxOC00MGIyLWI3MDMtMDljMmFlYjY4ZmNl"
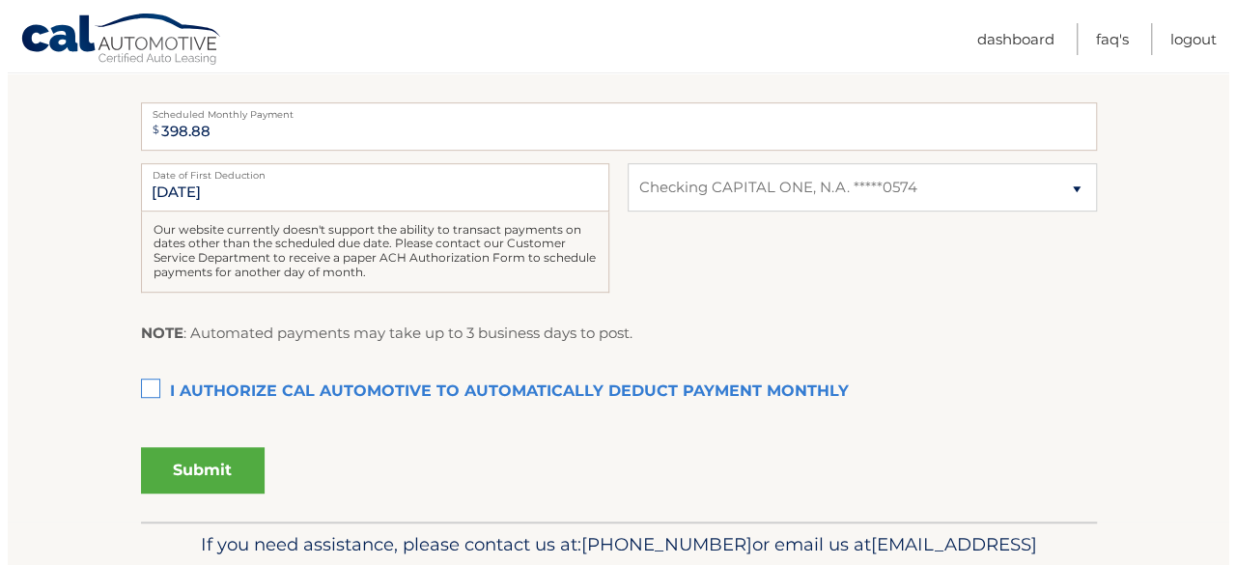
scroll to position [444, 0]
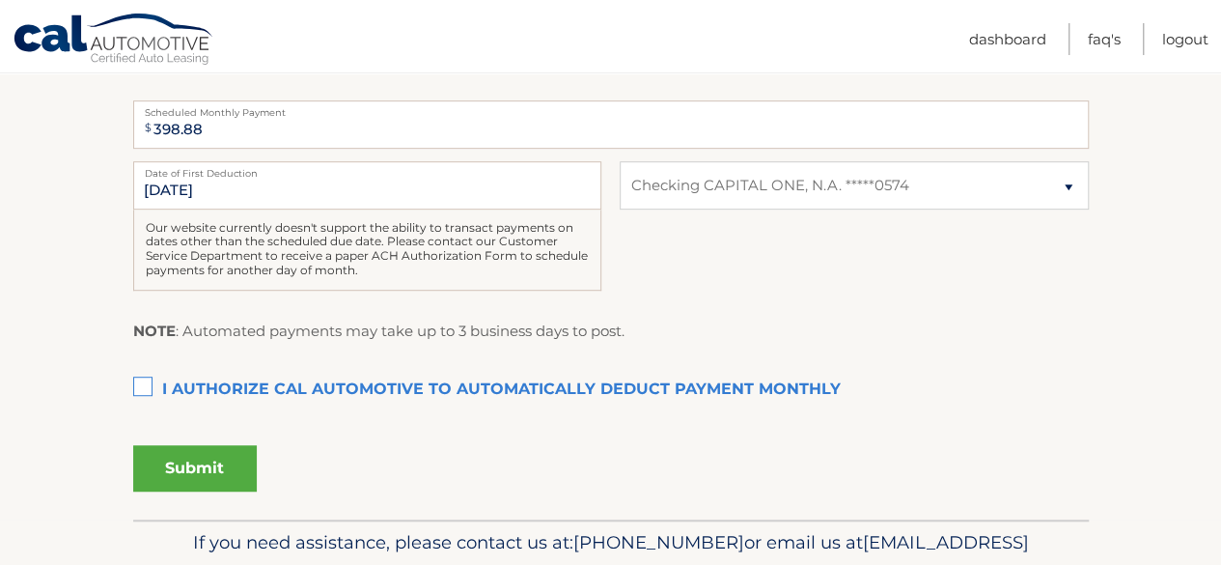
click at [149, 379] on label "I authorize cal automotive to automatically deduct payment monthly This checkbo…" at bounding box center [611, 390] width 956 height 39
click at [0, 0] on input "I authorize cal automotive to automatically deduct payment monthly This checkbo…" at bounding box center [0, 0] width 0 height 0
click at [211, 458] on button "Submit" at bounding box center [195, 468] width 124 height 46
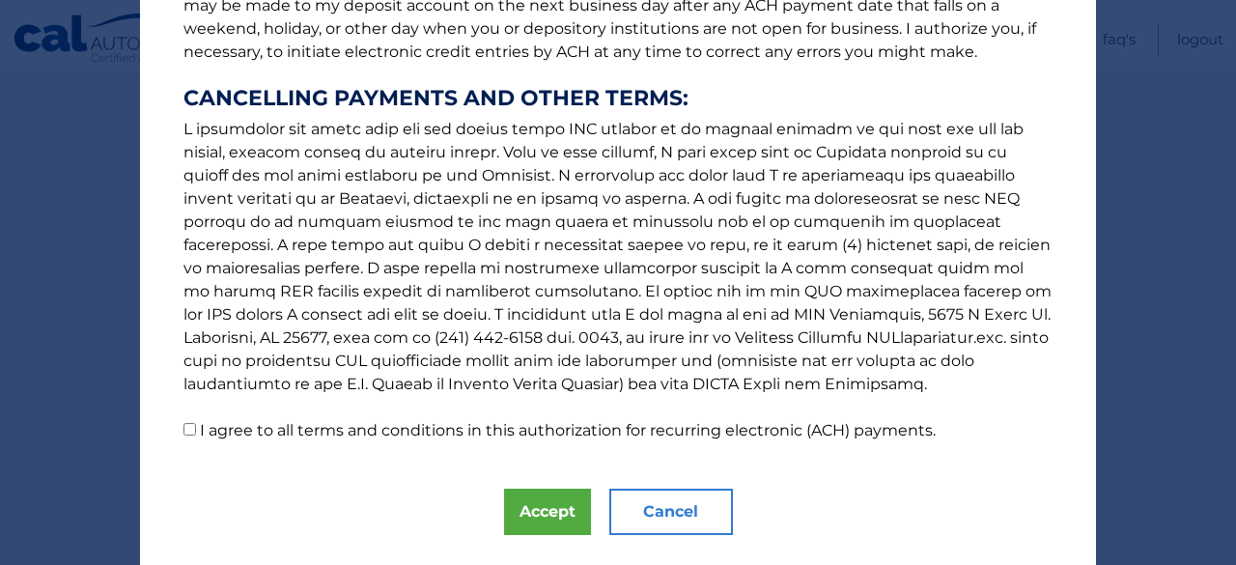
scroll to position [325, 0]
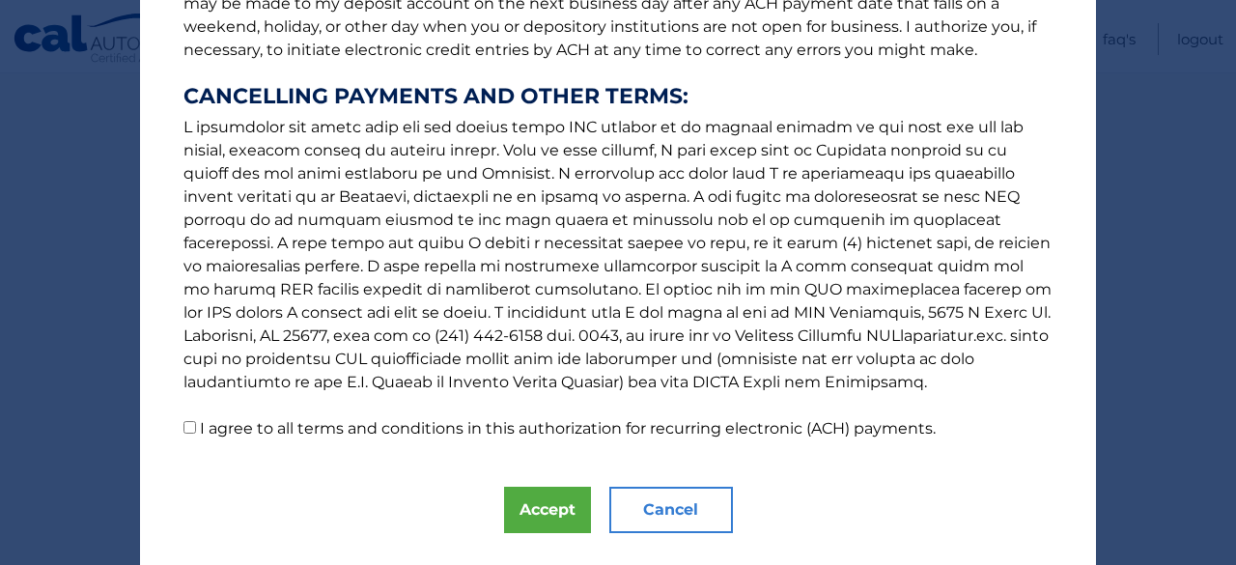
click at [185, 428] on input "I agree to all terms and conditions in this authorization for recurring electro…" at bounding box center [189, 427] width 13 height 13
checkbox input "true"
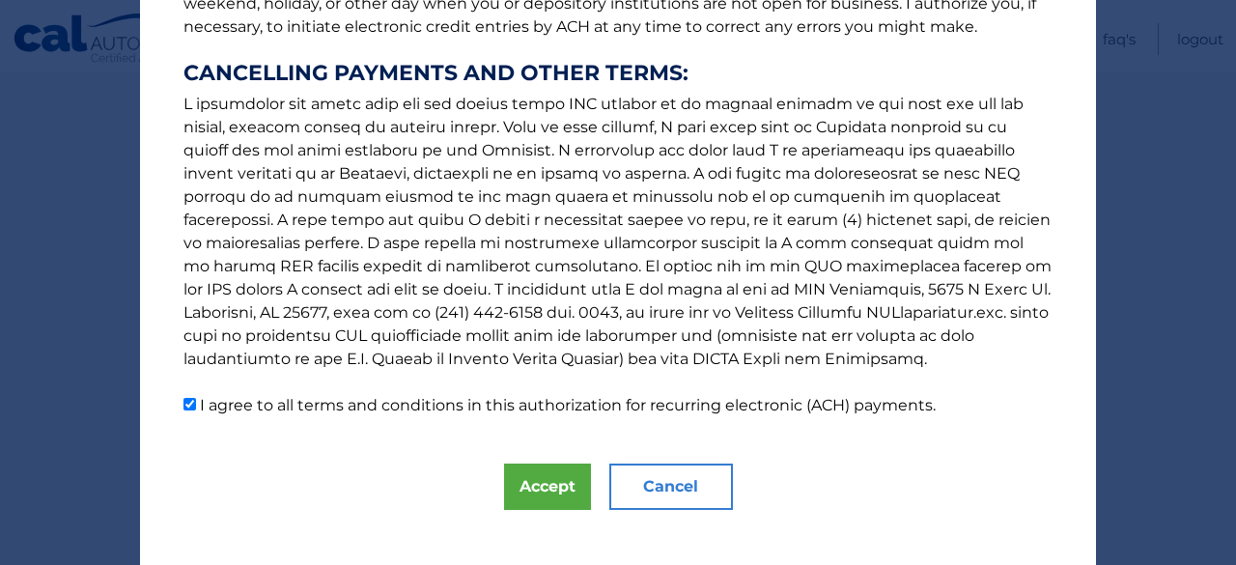
scroll to position [352, 0]
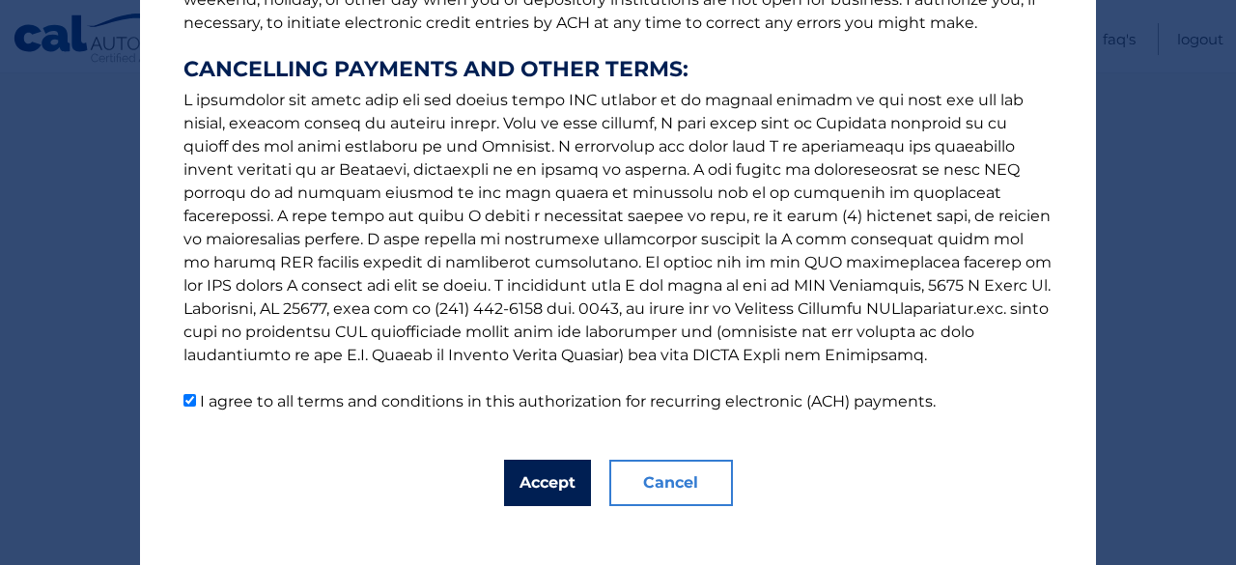
click at [545, 493] on button "Accept" at bounding box center [547, 482] width 87 height 46
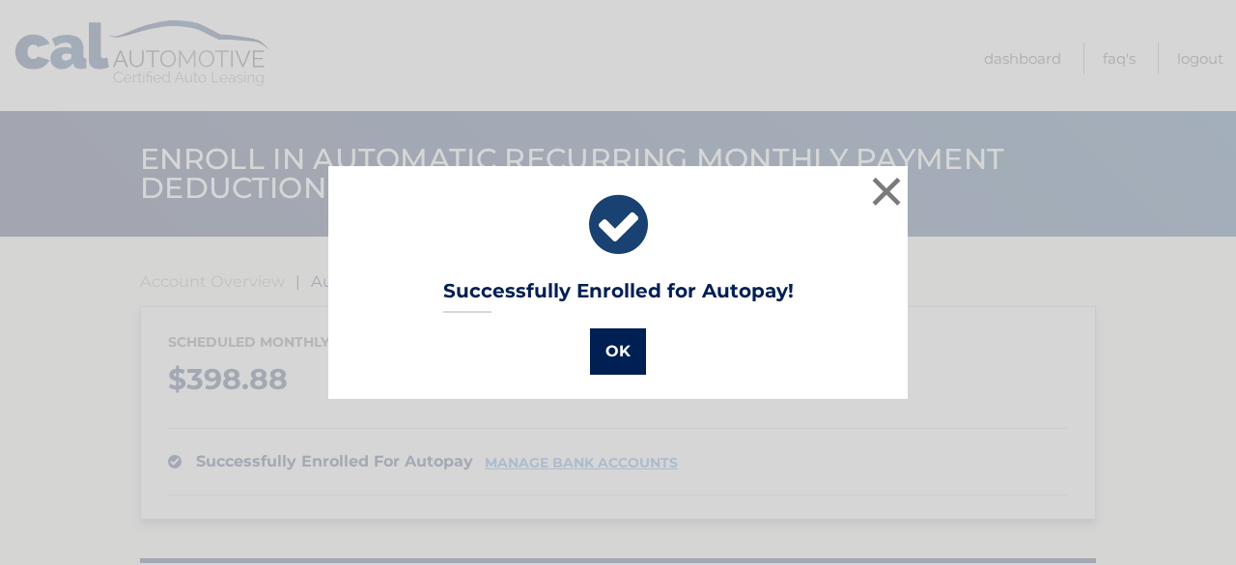
click at [603, 359] on button "OK" at bounding box center [618, 351] width 56 height 46
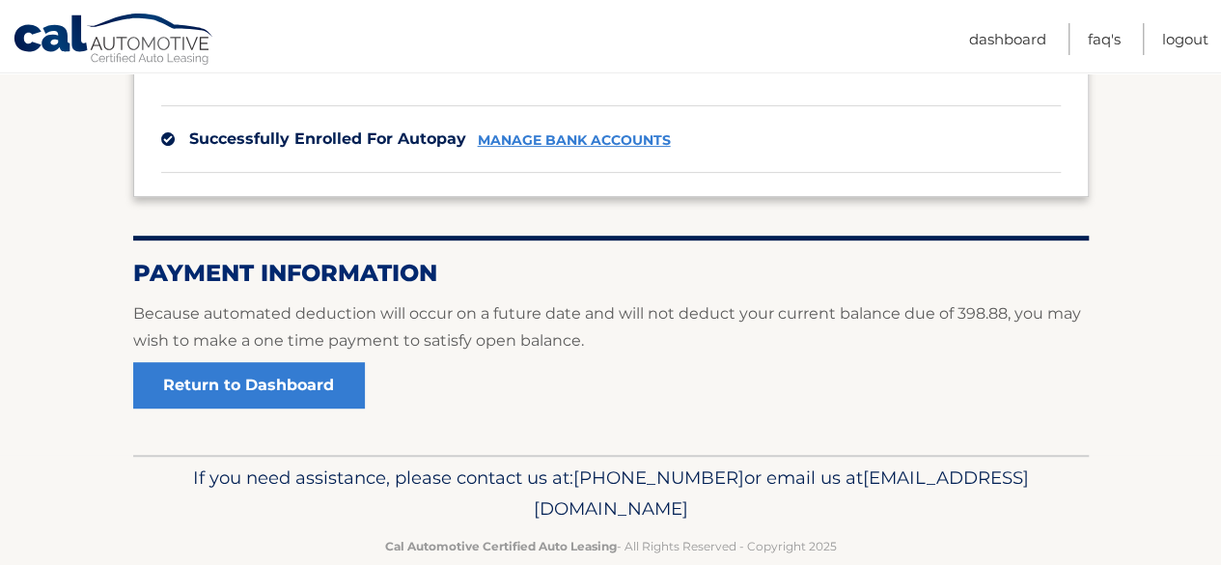
scroll to position [357, 0]
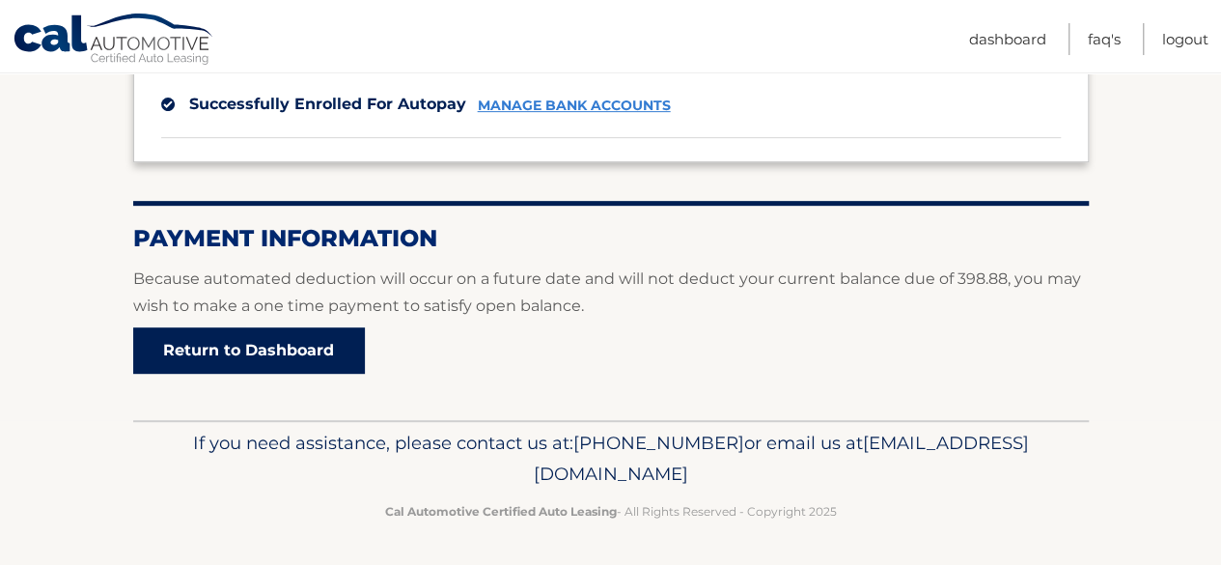
click at [333, 348] on link "Return to Dashboard" at bounding box center [249, 350] width 232 height 46
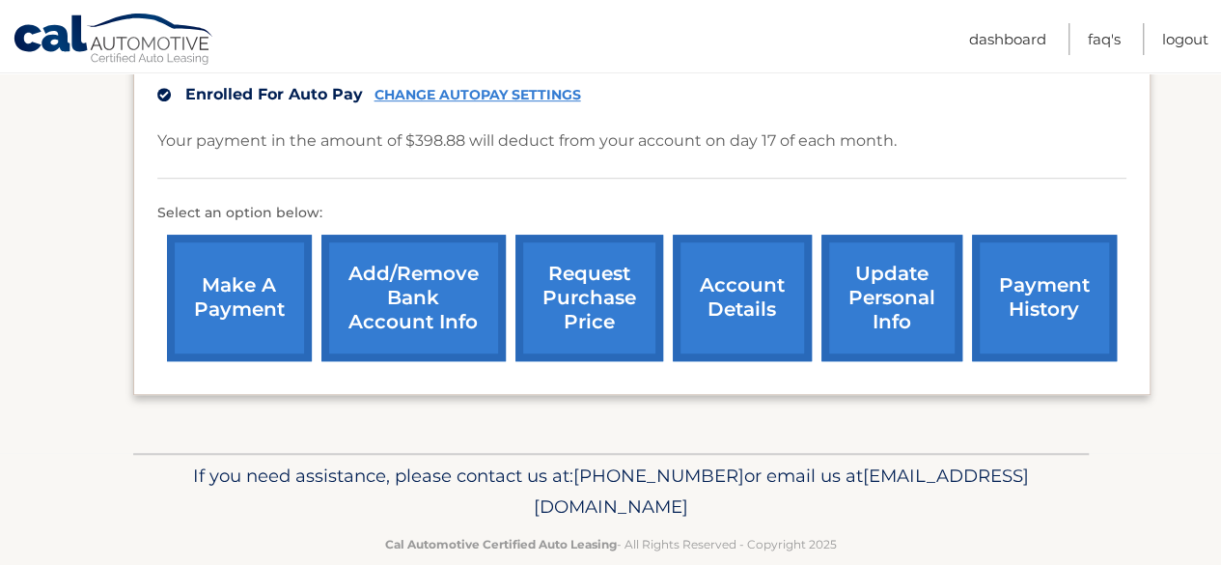
scroll to position [556, 0]
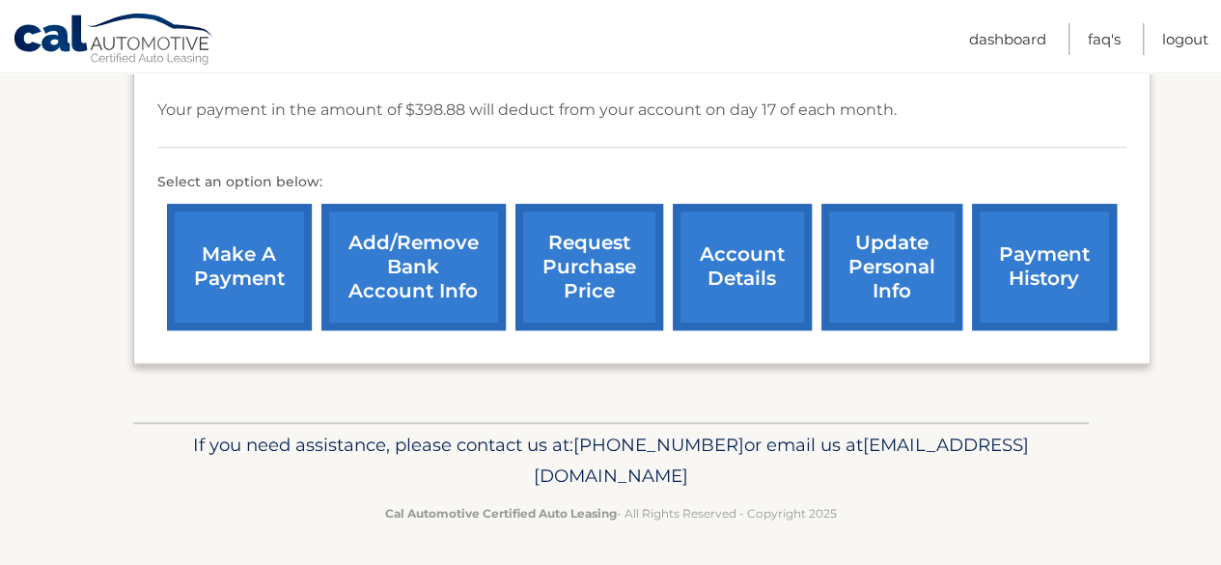
click at [333, 348] on div "lease account #44455970337 vehicle 2025 Chevrolet Silverado 1500 name [PERSON_N…" at bounding box center [641, 104] width 1017 height 520
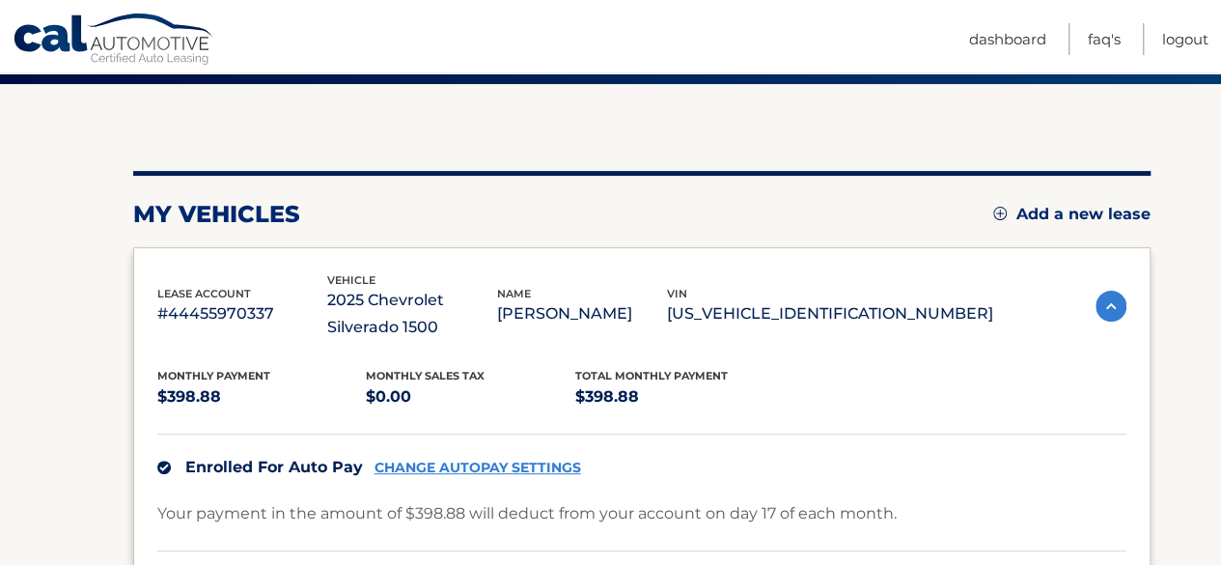
scroll to position [145, 0]
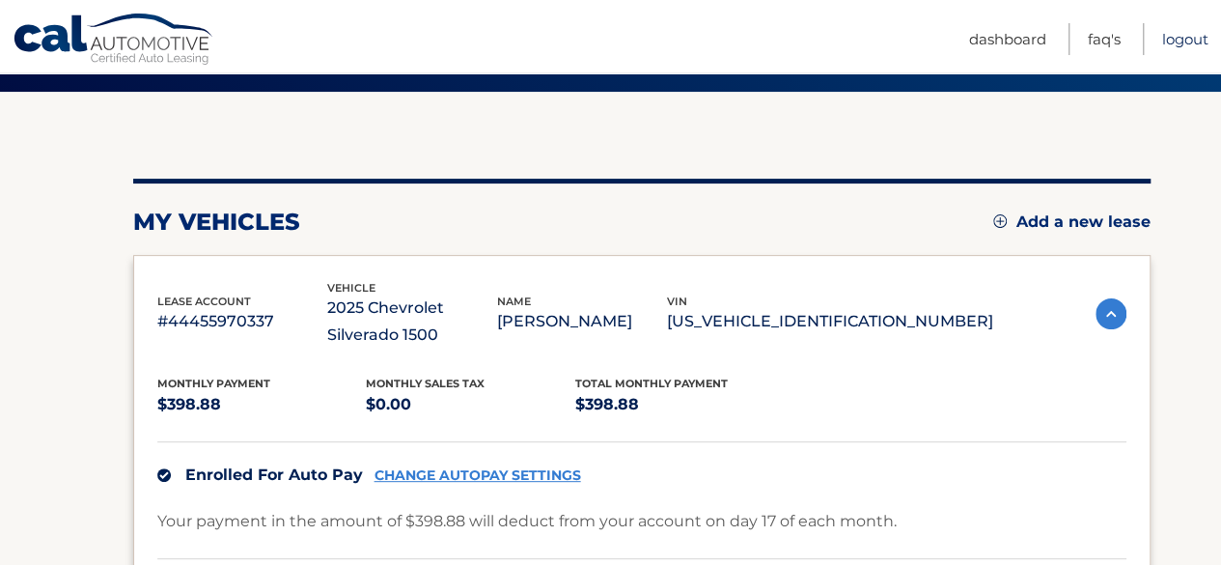
click at [1187, 34] on link "Logout" at bounding box center [1185, 39] width 46 height 32
